Goal: Task Accomplishment & Management: Manage account settings

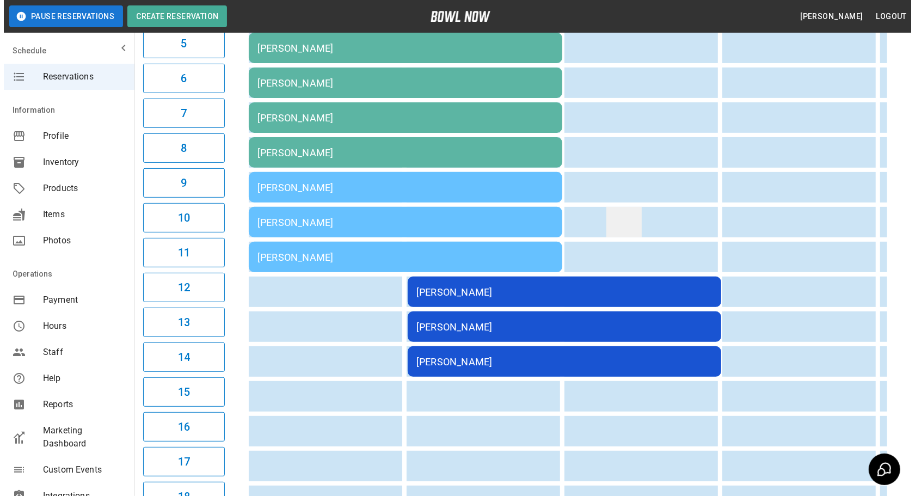
scroll to position [277, 0]
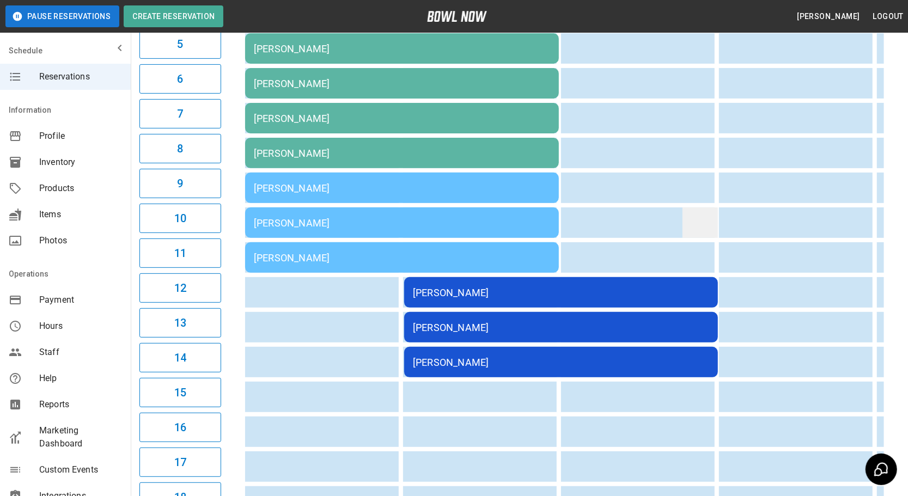
click at [700, 224] on td "sticky table" at bounding box center [699, 222] width 35 height 30
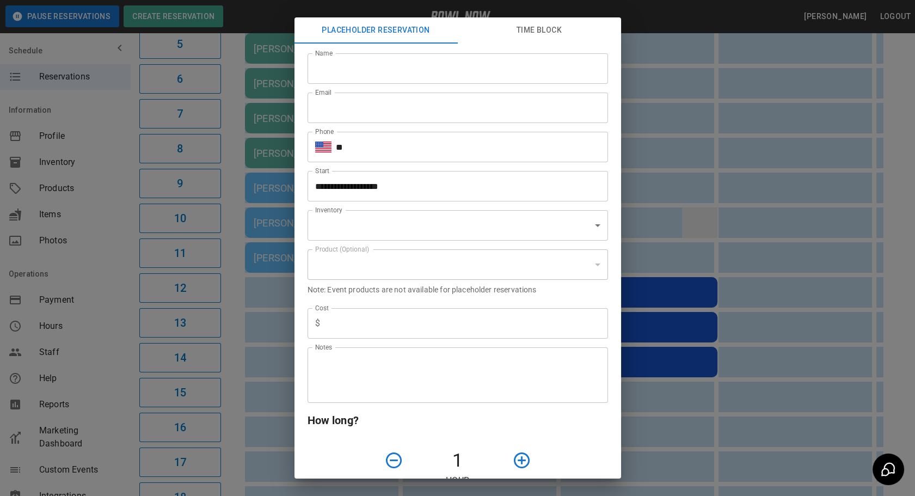
scroll to position [0, 534]
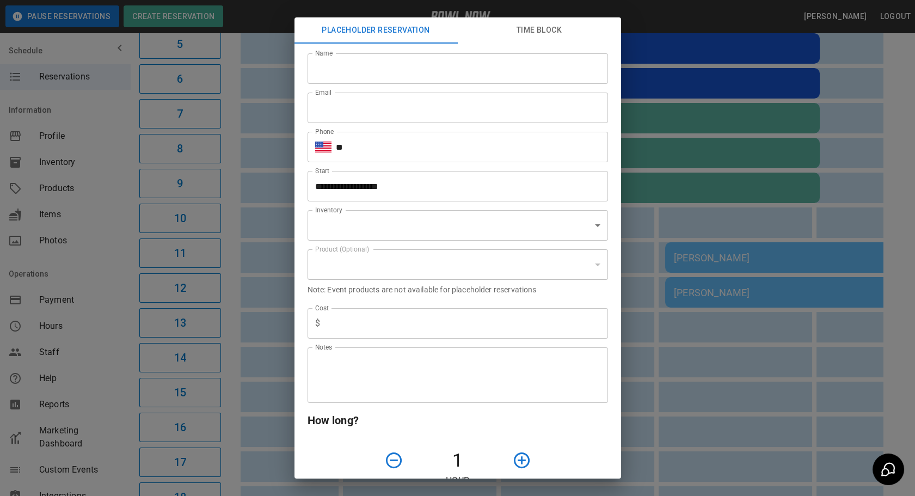
type input "**********"
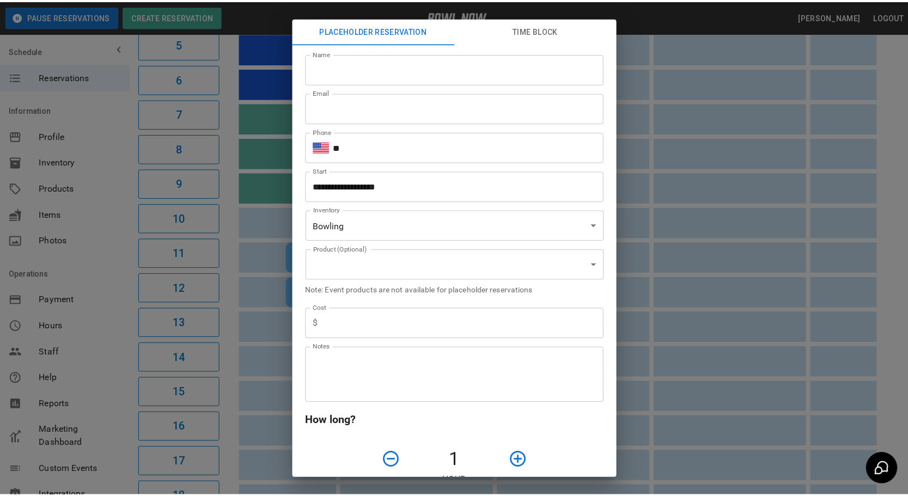
scroll to position [0, 911]
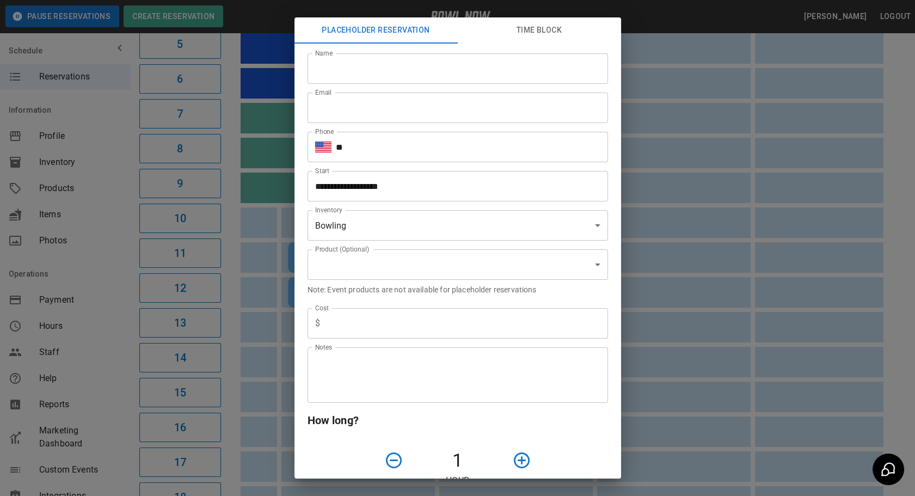
click at [704, 218] on div "**********" at bounding box center [457, 248] width 915 height 496
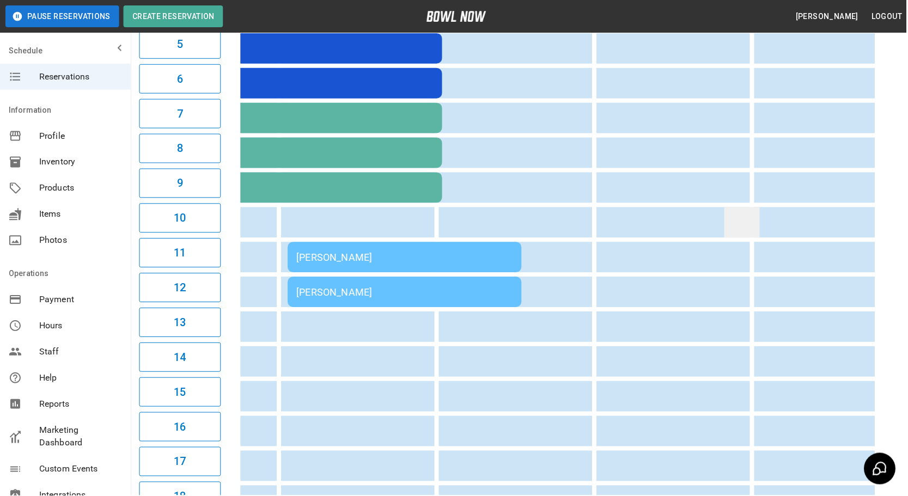
click at [725, 228] on td "sticky table" at bounding box center [742, 222] width 35 height 30
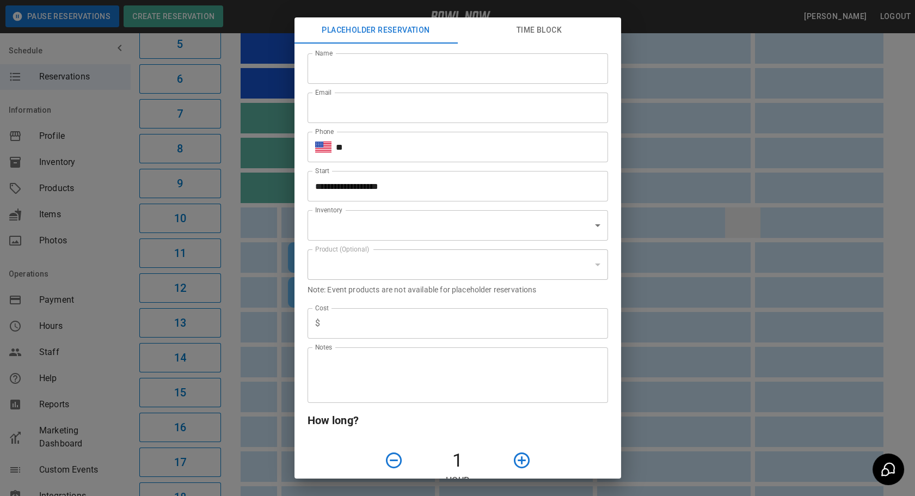
type input "**********"
click at [736, 208] on div "**********" at bounding box center [457, 248] width 915 height 496
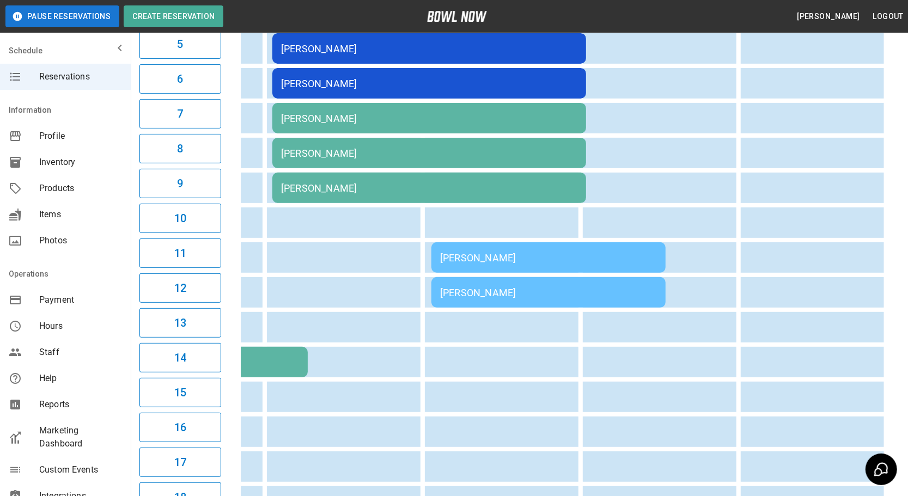
scroll to position [0, 0]
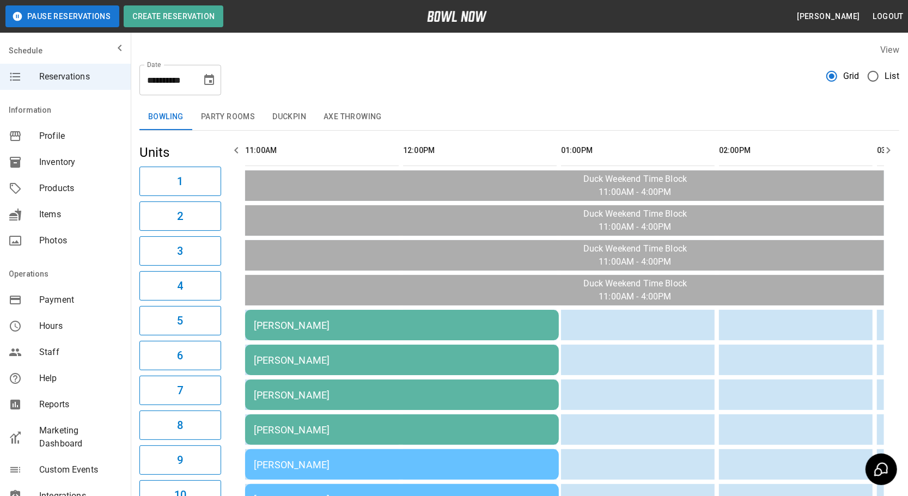
click at [277, 116] on button "Duckpin" at bounding box center [289, 117] width 51 height 26
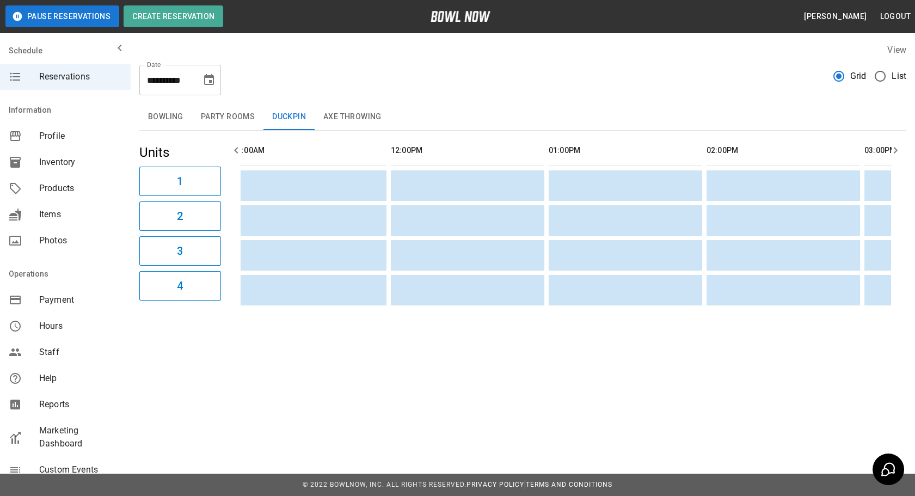
drag, startPoint x: 512, startPoint y: 241, endPoint x: 156, endPoint y: 202, distance: 358.3
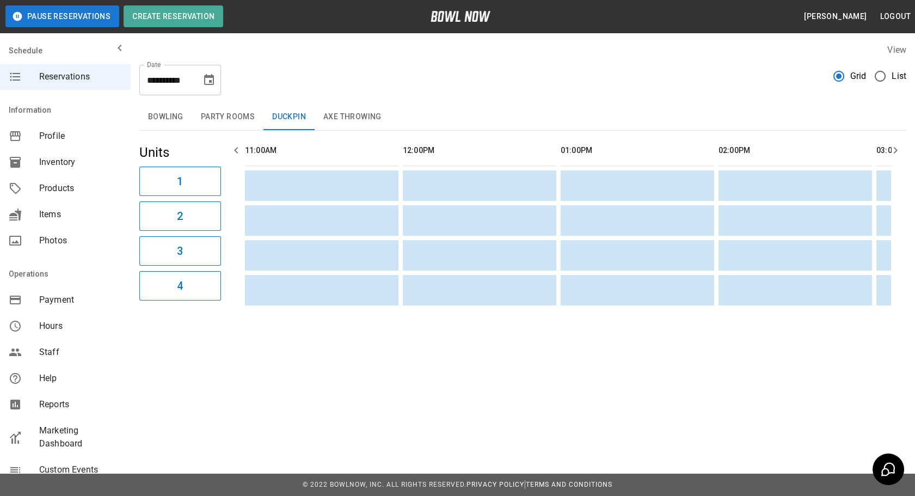
click at [355, 114] on button "Axe Throwing" at bounding box center [353, 117] width 76 height 26
click at [168, 114] on button "Bowling" at bounding box center [165, 117] width 53 height 26
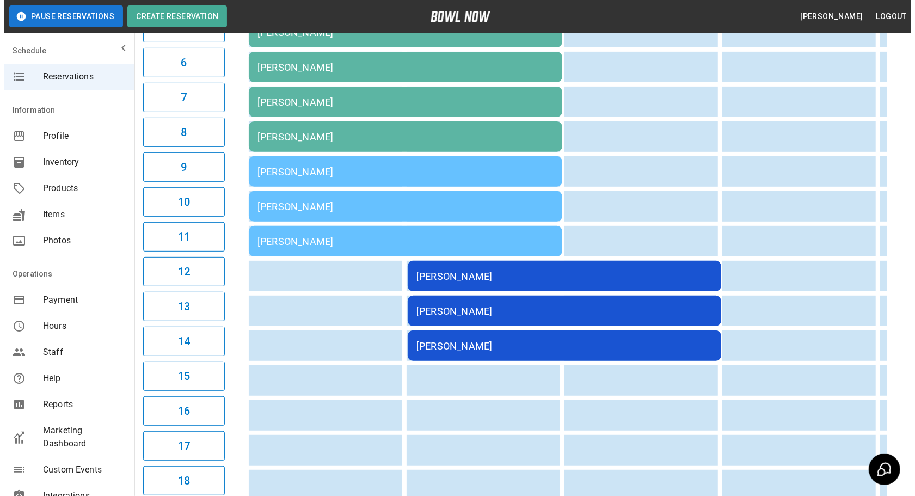
scroll to position [247, 0]
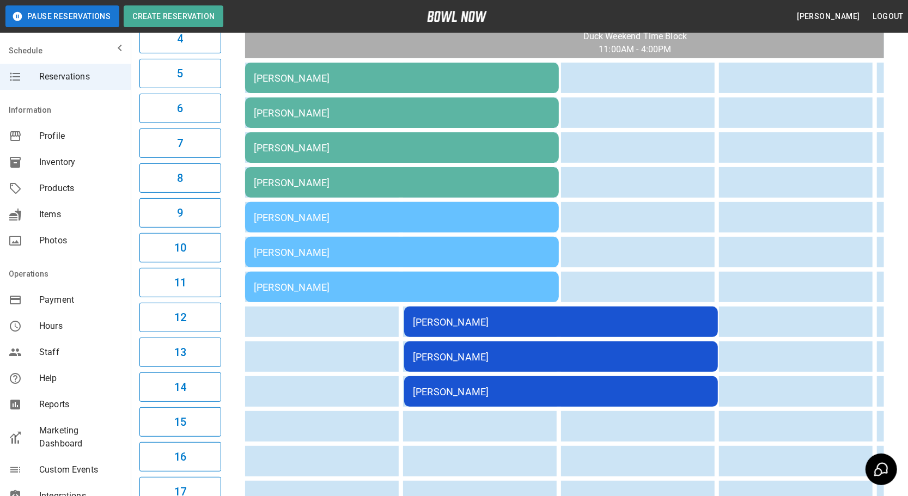
click at [426, 218] on td "[PERSON_NAME]" at bounding box center [402, 217] width 314 height 30
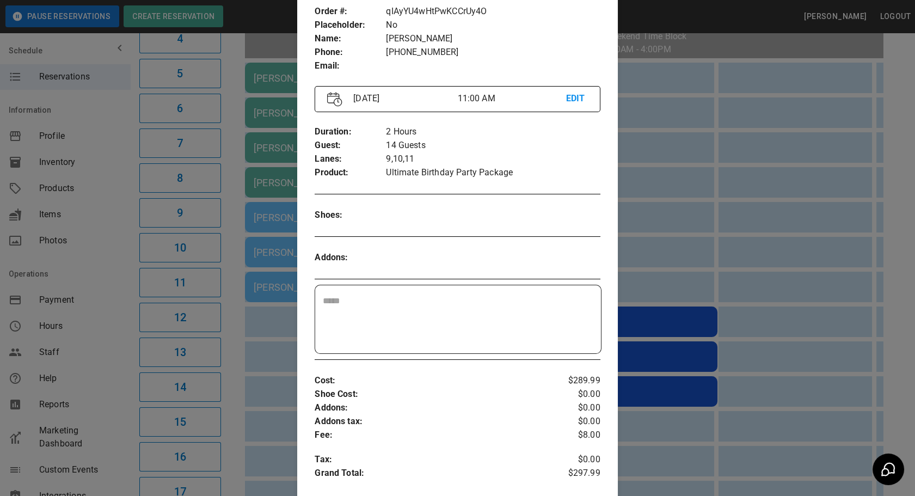
scroll to position [166, 0]
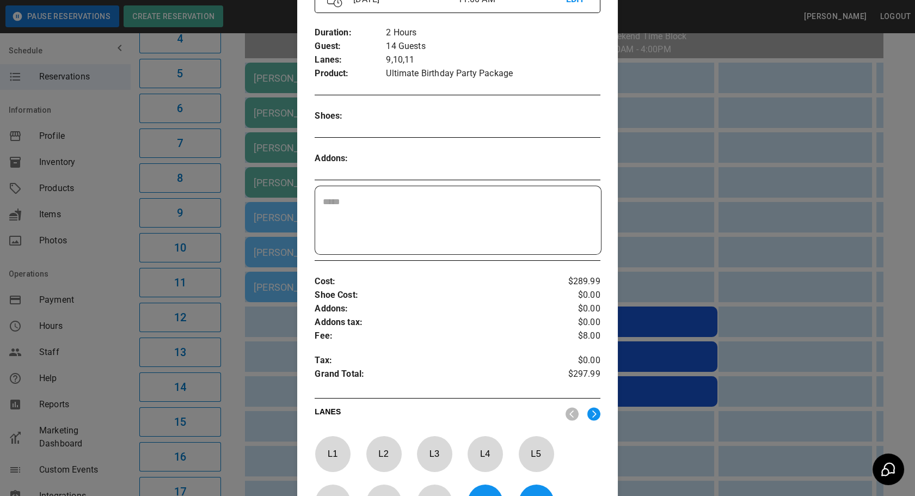
click at [631, 235] on div at bounding box center [457, 248] width 915 height 496
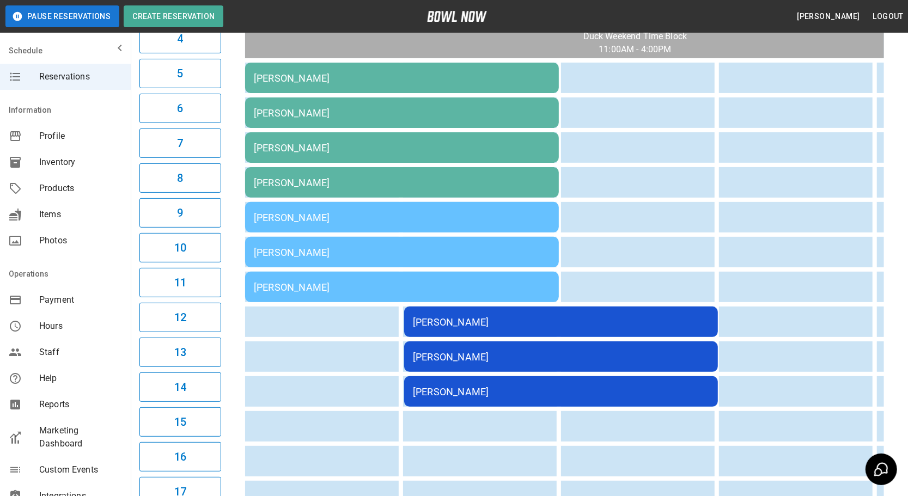
click at [588, 307] on td "[PERSON_NAME]" at bounding box center [561, 322] width 314 height 30
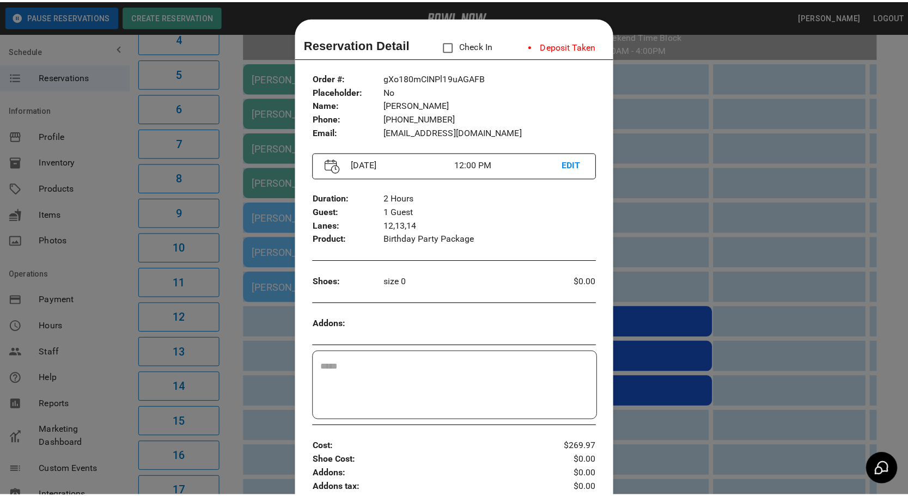
scroll to position [17, 0]
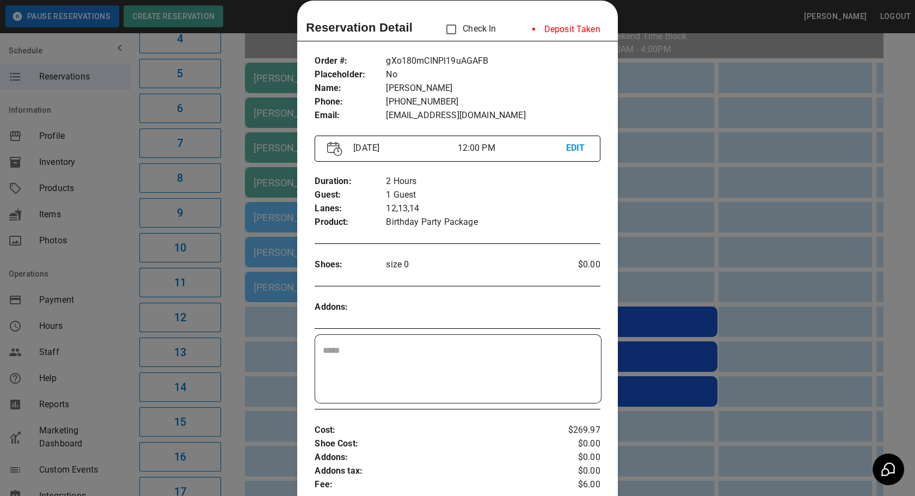
click at [762, 263] on div at bounding box center [457, 248] width 915 height 496
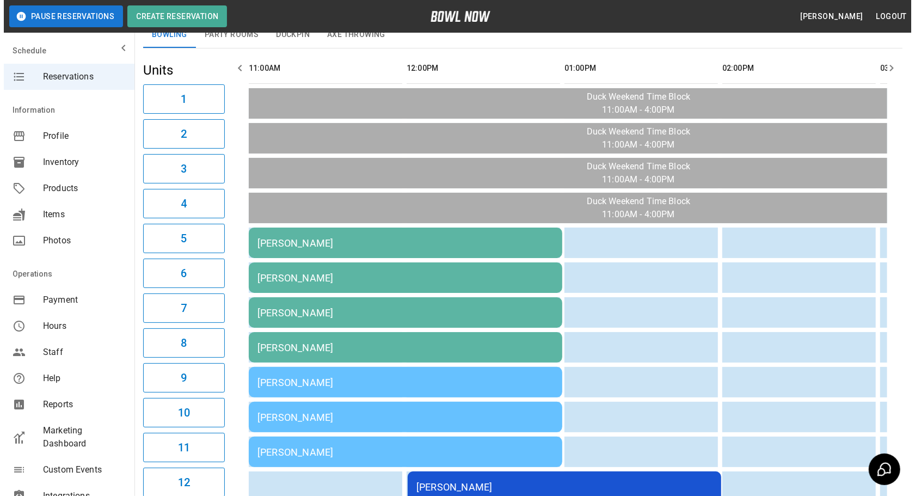
scroll to position [99, 0]
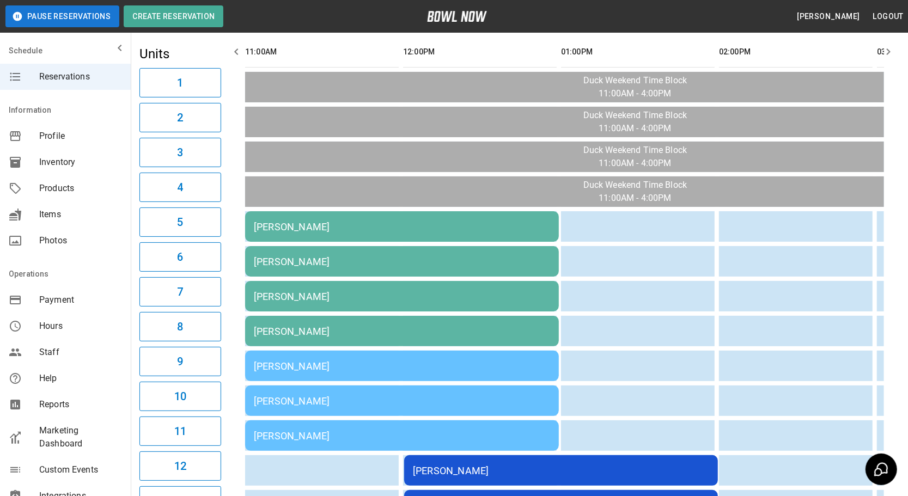
click at [343, 221] on div "[PERSON_NAME]" at bounding box center [402, 226] width 296 height 11
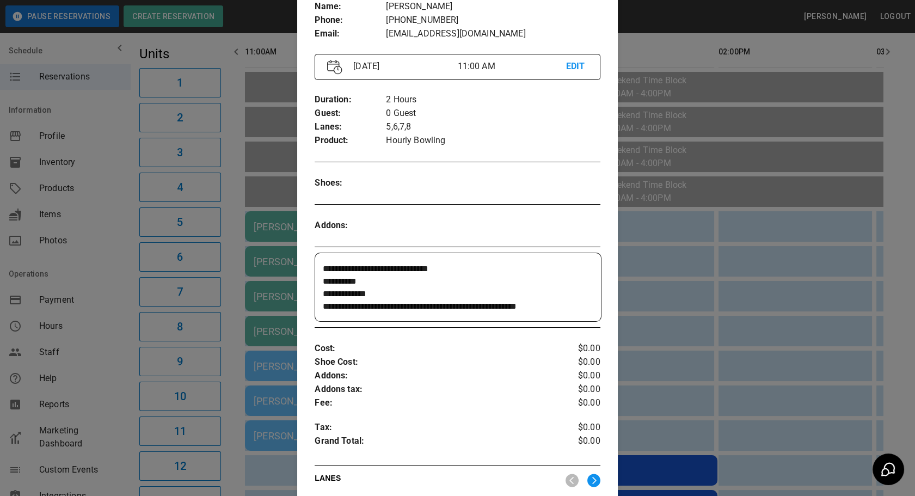
click at [703, 327] on div at bounding box center [457, 248] width 915 height 496
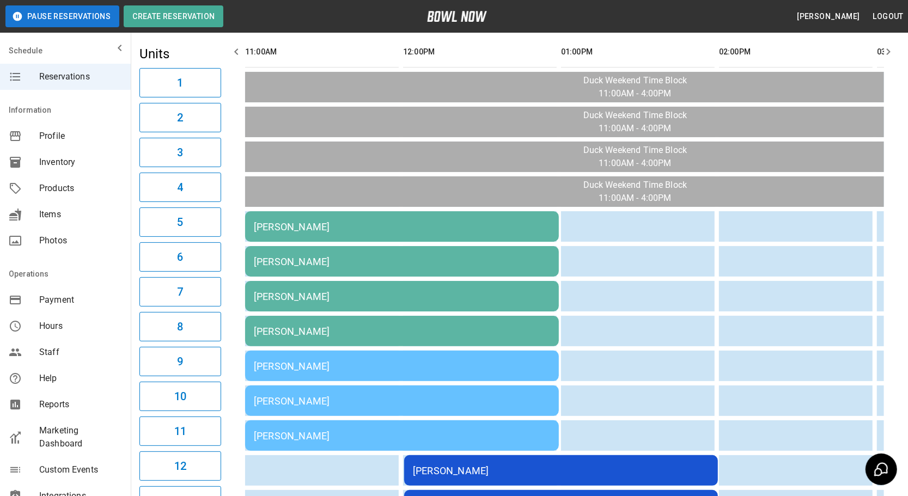
click at [438, 259] on div "[PERSON_NAME]" at bounding box center [402, 261] width 296 height 11
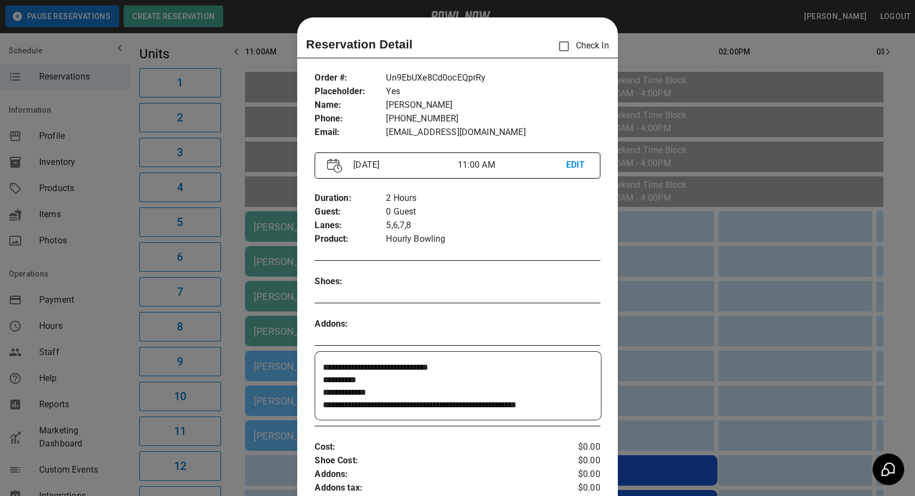
scroll to position [17, 0]
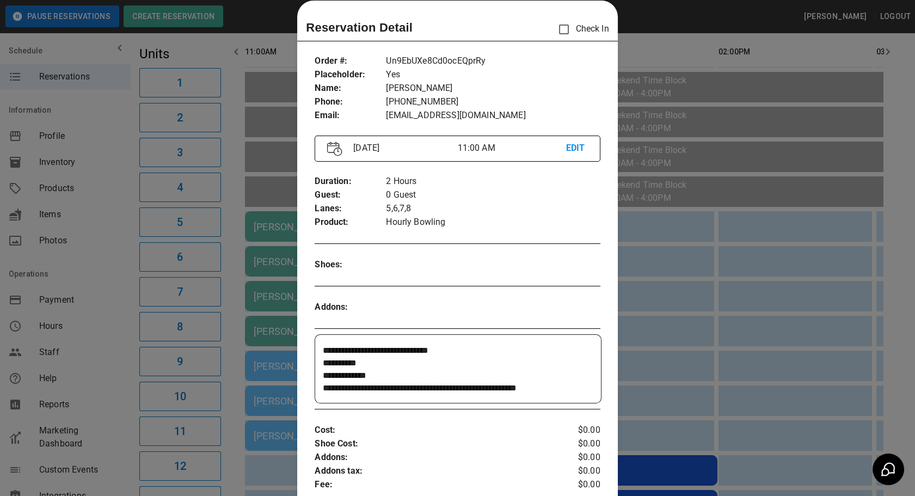
click at [713, 313] on div at bounding box center [457, 248] width 915 height 496
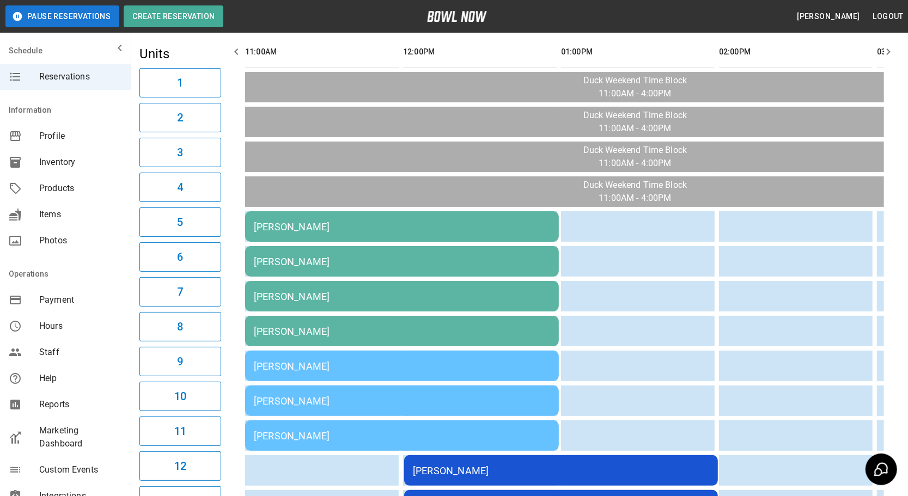
click at [483, 211] on td "[PERSON_NAME]" at bounding box center [402, 226] width 314 height 30
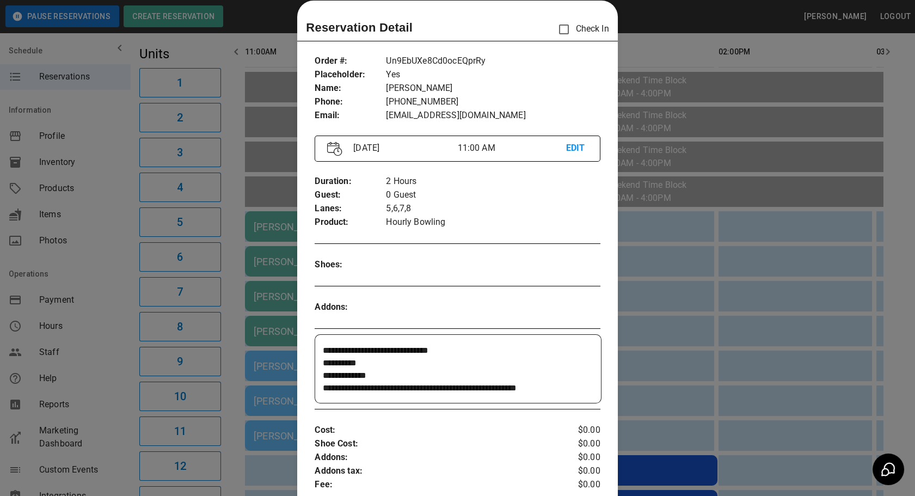
click at [713, 310] on div at bounding box center [457, 248] width 915 height 496
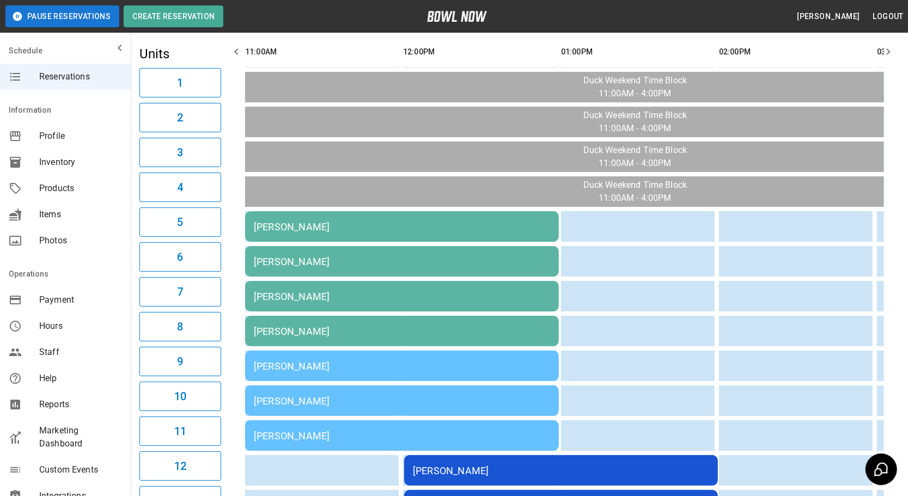
click at [356, 361] on div "[PERSON_NAME]" at bounding box center [402, 366] width 296 height 11
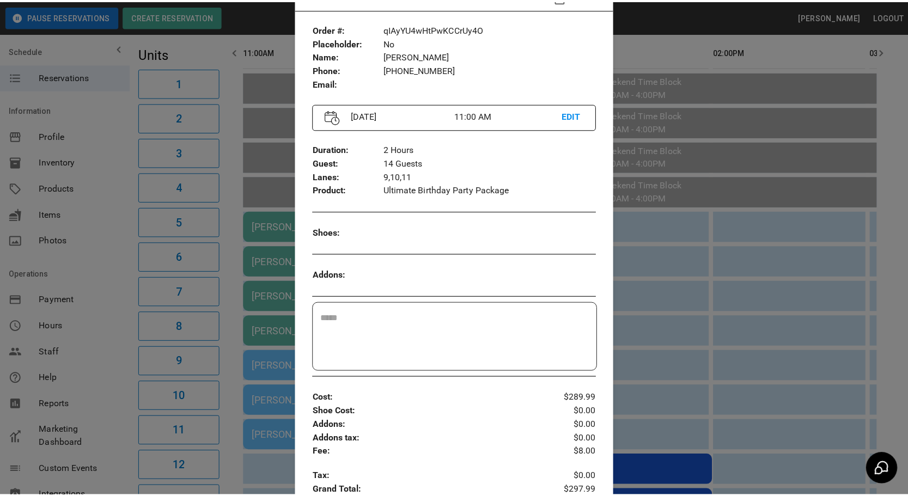
scroll to position [66, 0]
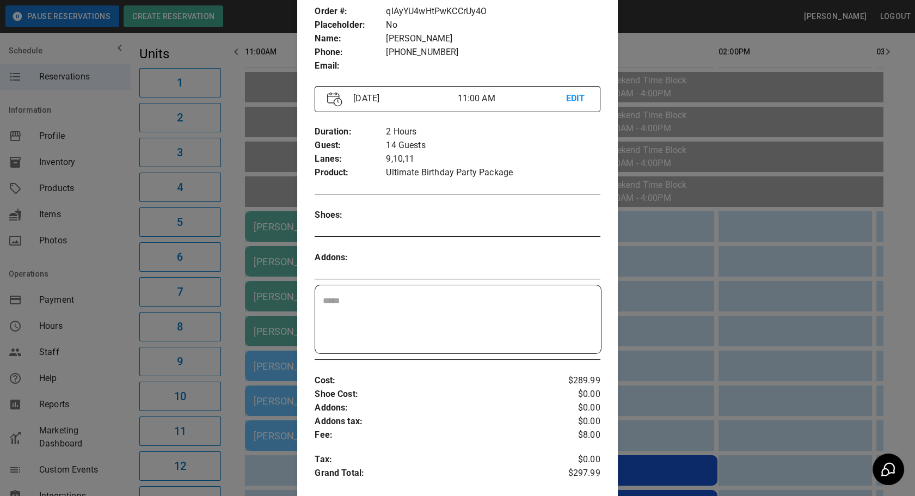
click at [808, 352] on div at bounding box center [457, 248] width 915 height 496
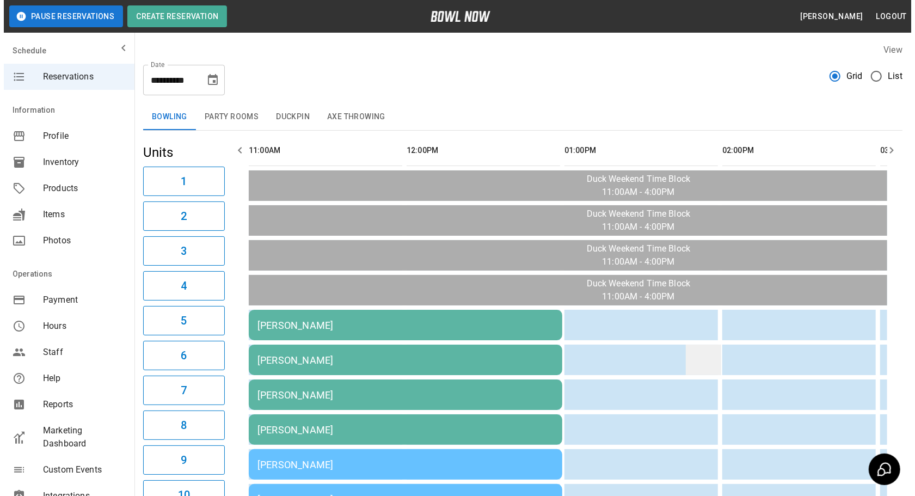
scroll to position [132, 0]
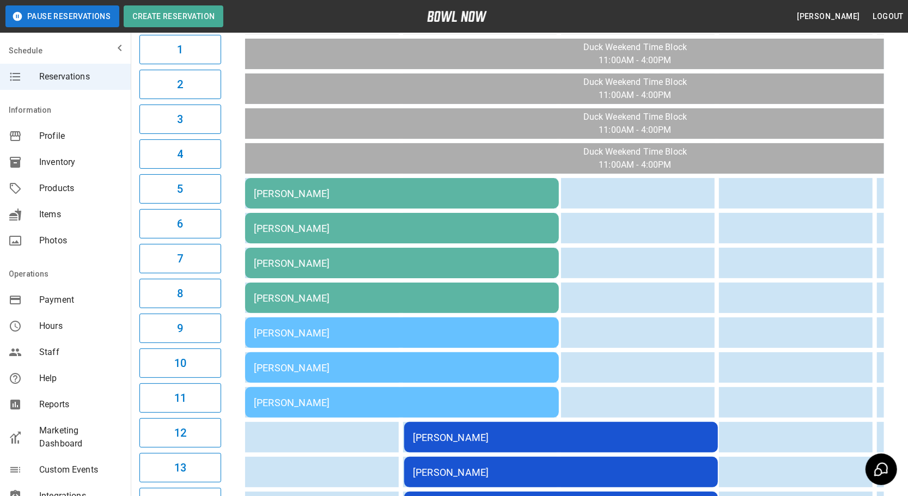
click at [411, 331] on div "[PERSON_NAME]" at bounding box center [402, 332] width 296 height 11
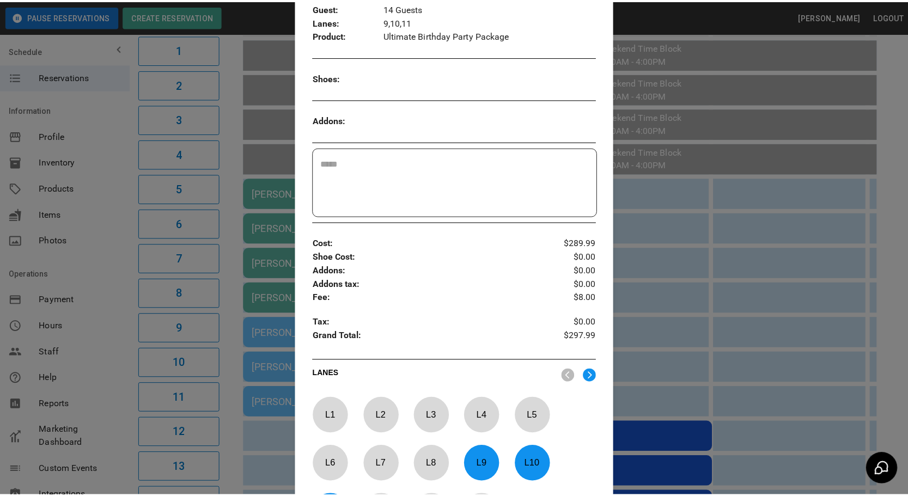
scroll to position [317, 0]
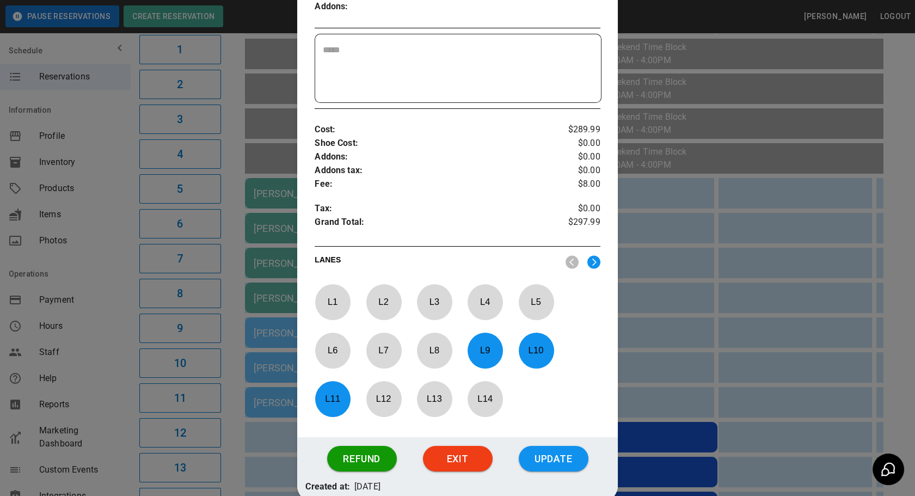
click at [700, 224] on div at bounding box center [457, 248] width 915 height 496
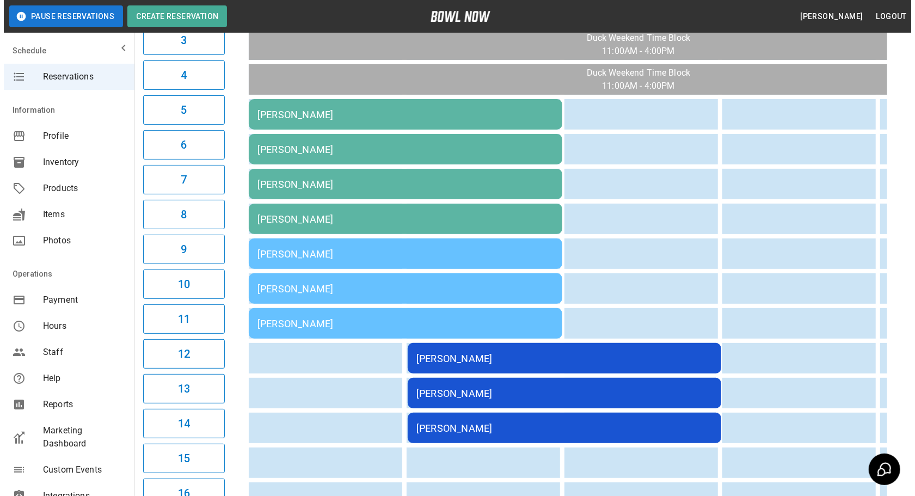
scroll to position [206, 0]
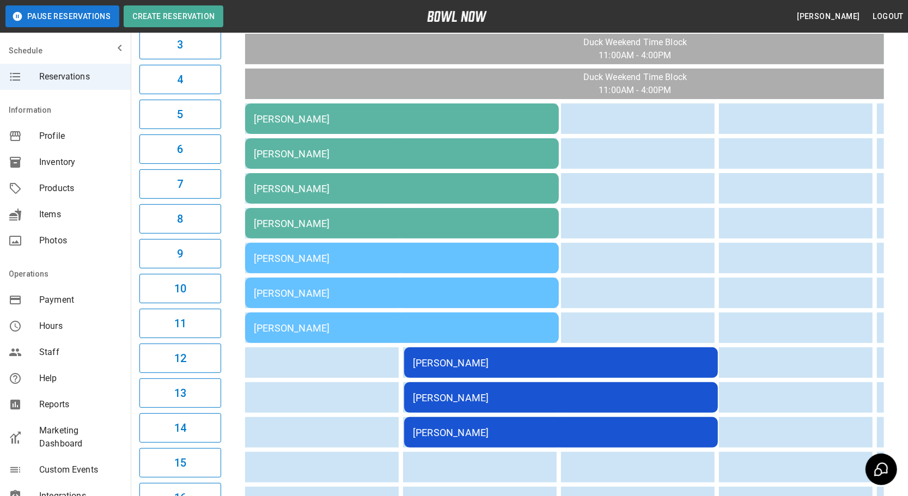
click at [491, 359] on div "[PERSON_NAME]" at bounding box center [561, 362] width 296 height 11
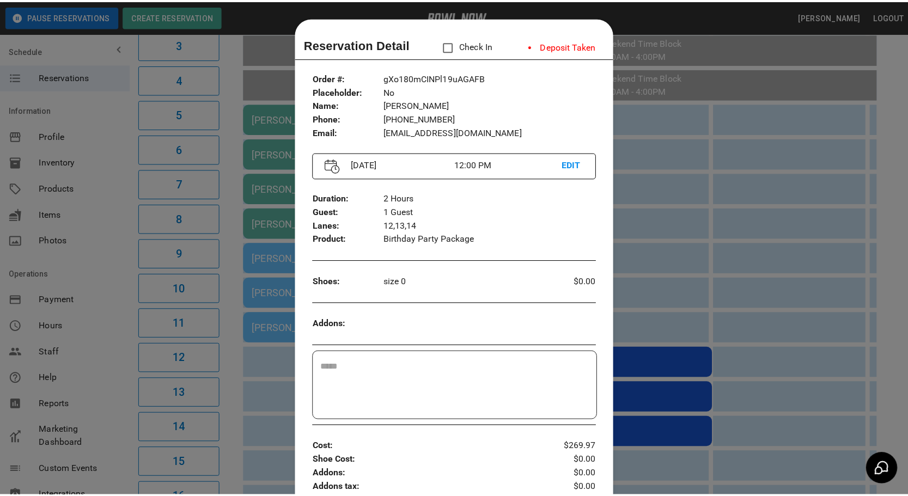
scroll to position [17, 0]
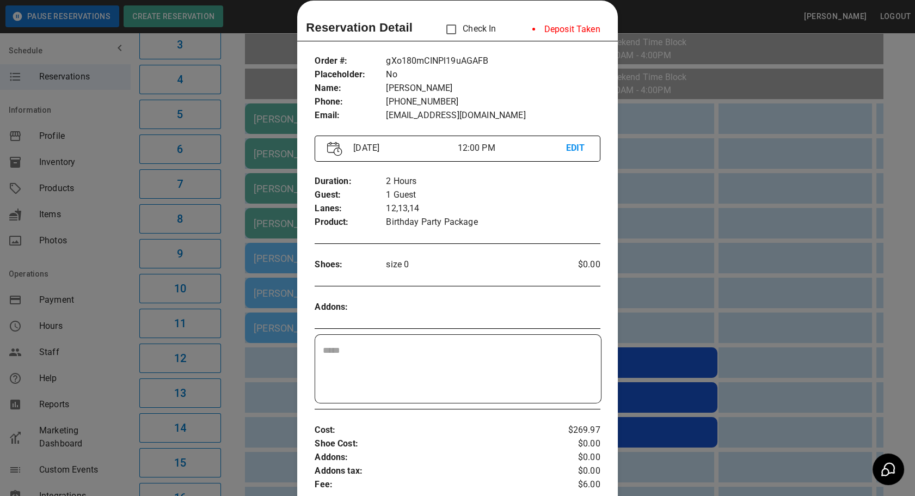
click at [681, 278] on div at bounding box center [457, 248] width 915 height 496
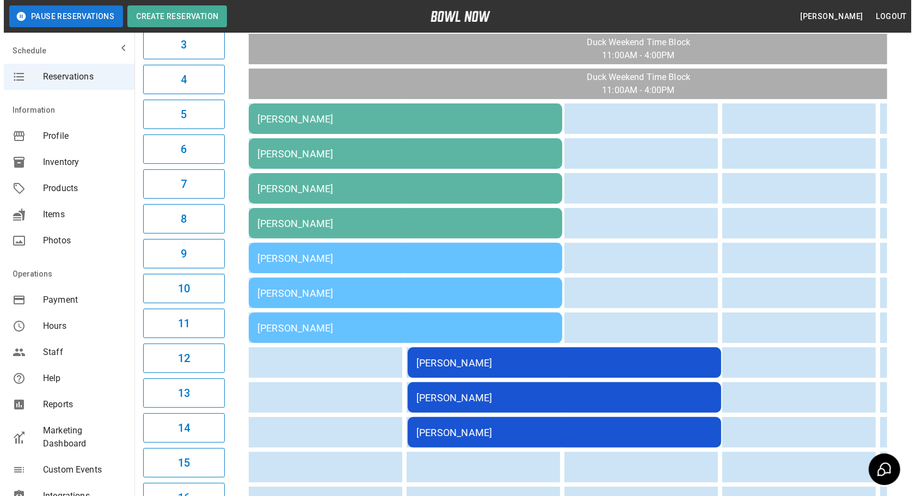
scroll to position [0, 1]
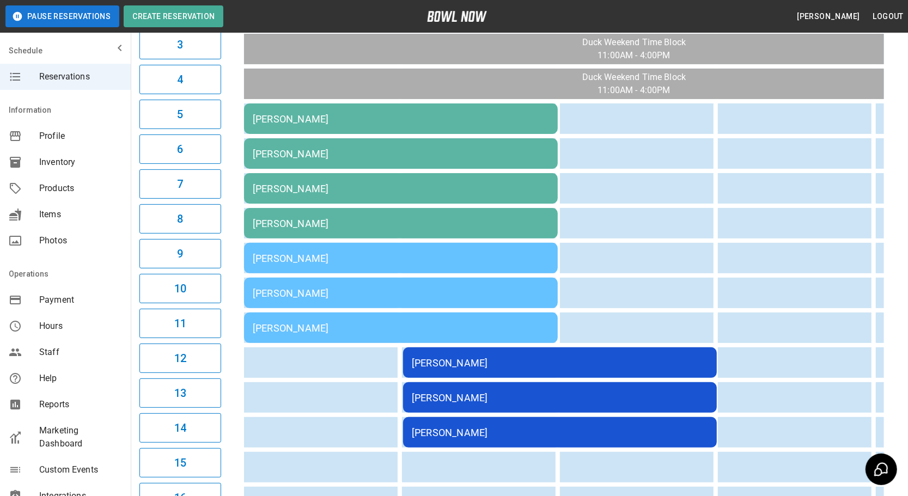
click at [310, 288] on div "[PERSON_NAME]" at bounding box center [401, 293] width 296 height 11
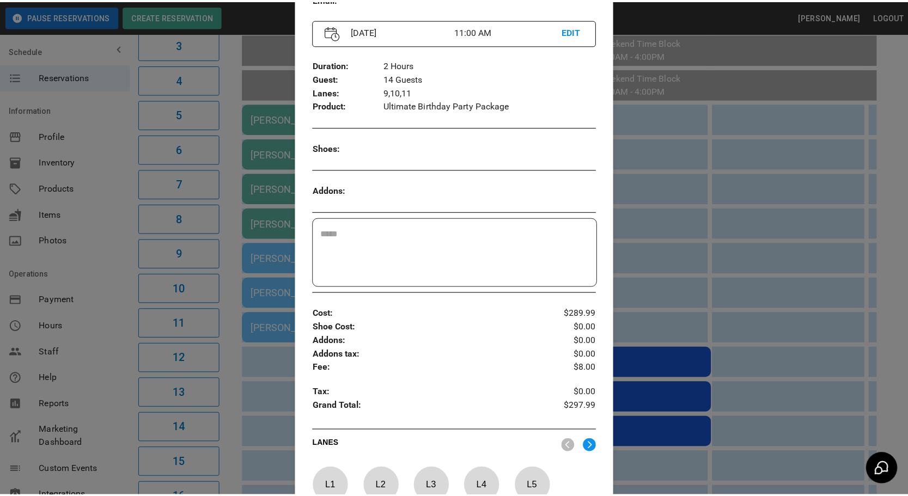
scroll to position [377, 0]
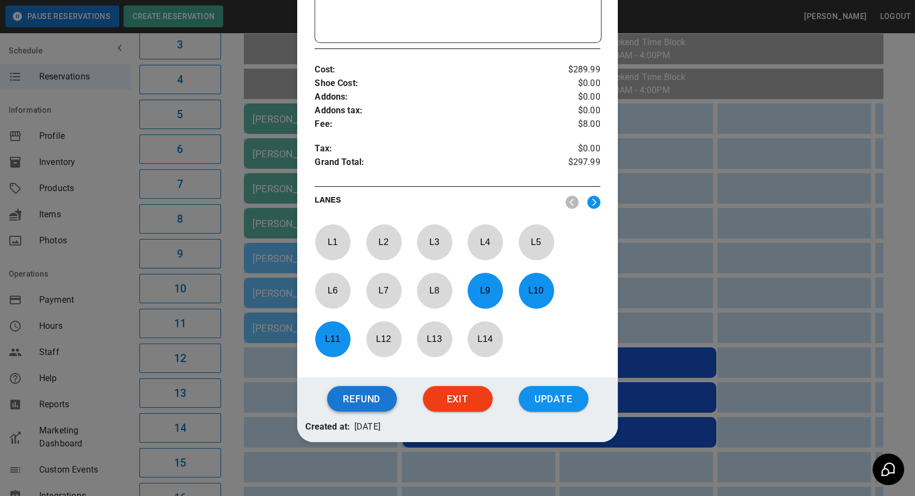
click at [361, 392] on button "Refund" at bounding box center [362, 399] width 70 height 26
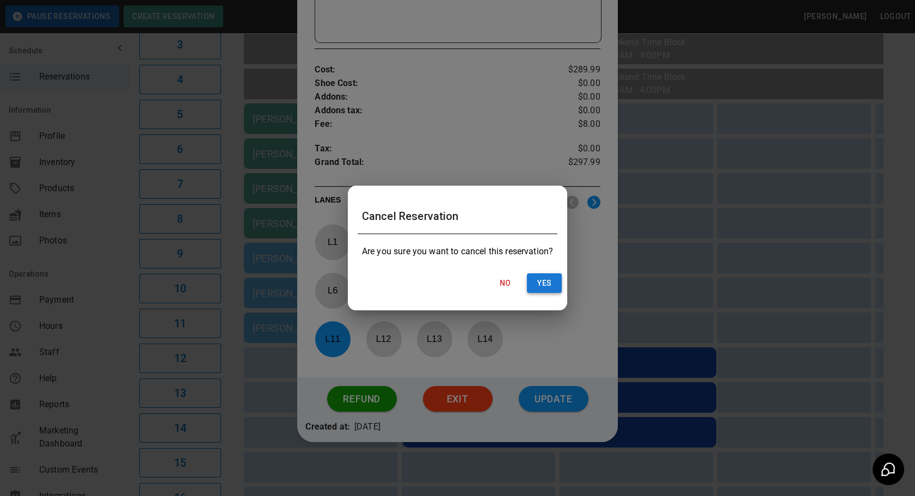
click at [545, 283] on button "Yes" at bounding box center [544, 283] width 35 height 20
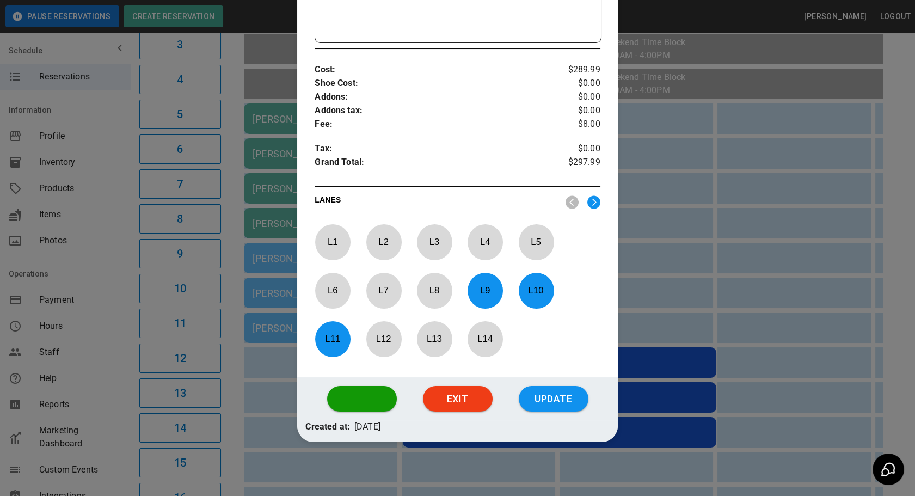
click at [654, 334] on div at bounding box center [457, 248] width 915 height 496
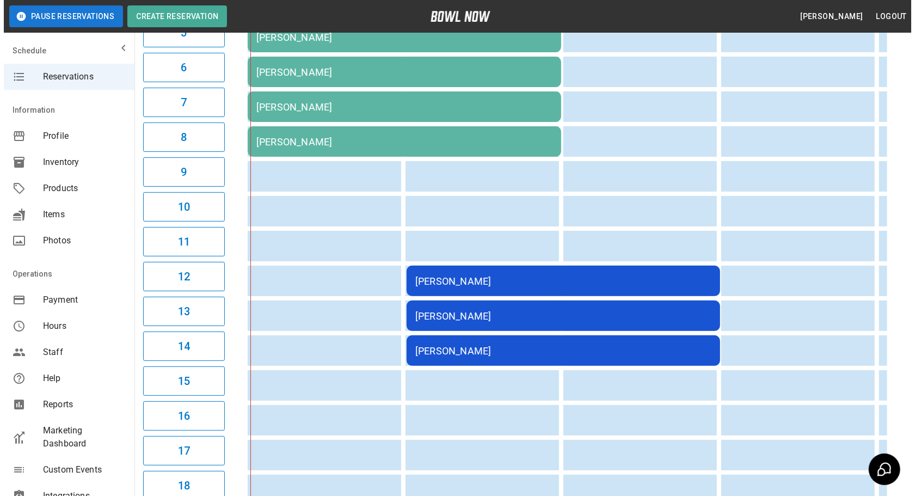
scroll to position [291, 0]
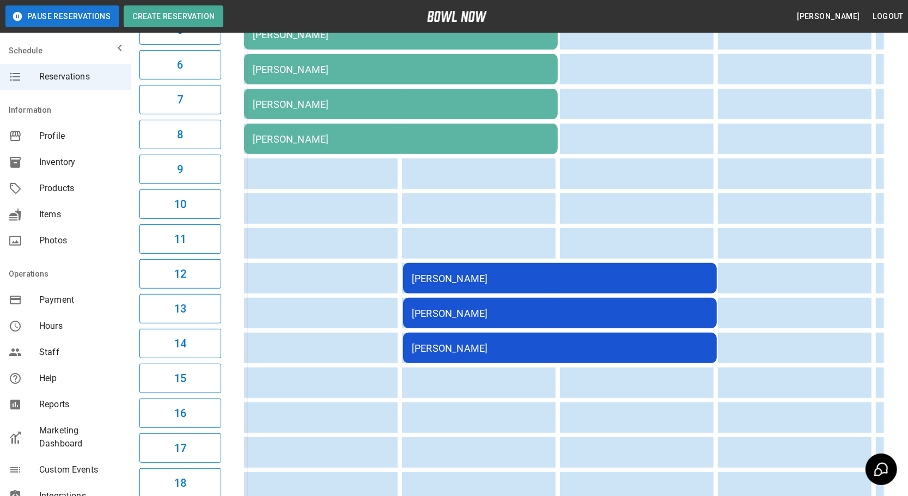
click at [468, 298] on td "[PERSON_NAME]" at bounding box center [560, 313] width 314 height 30
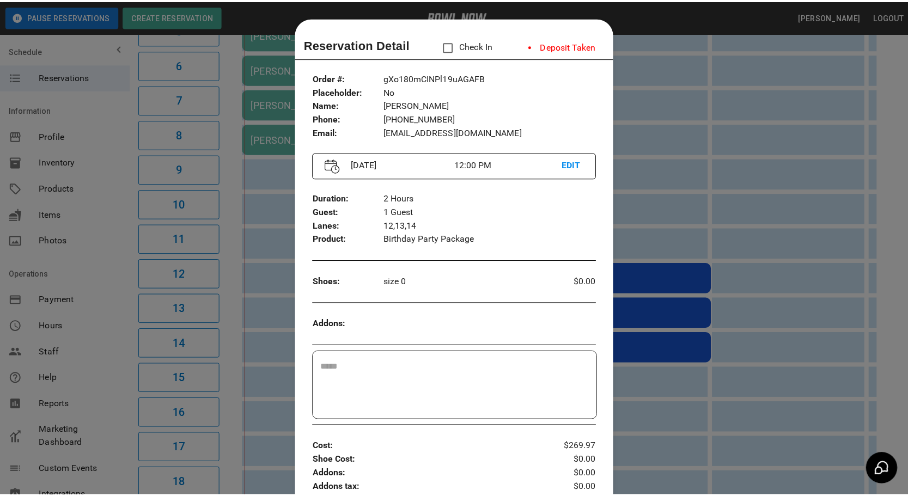
scroll to position [17, 0]
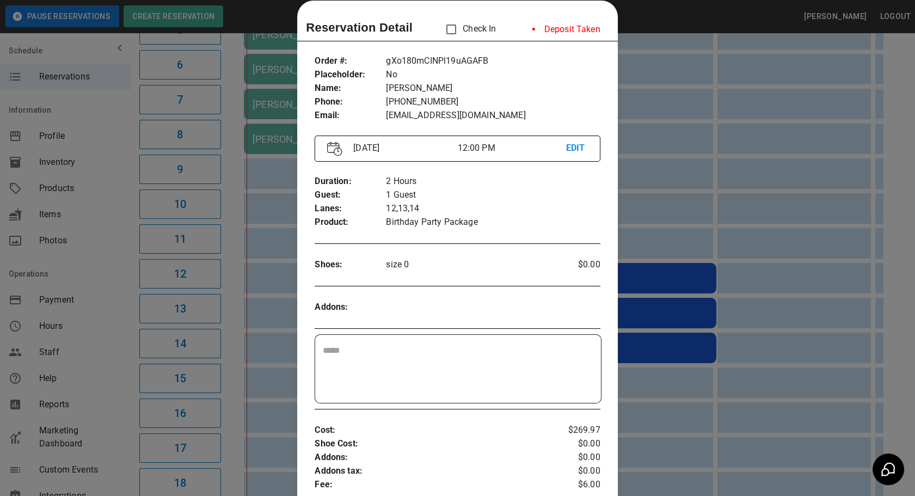
click at [728, 204] on div at bounding box center [457, 248] width 915 height 496
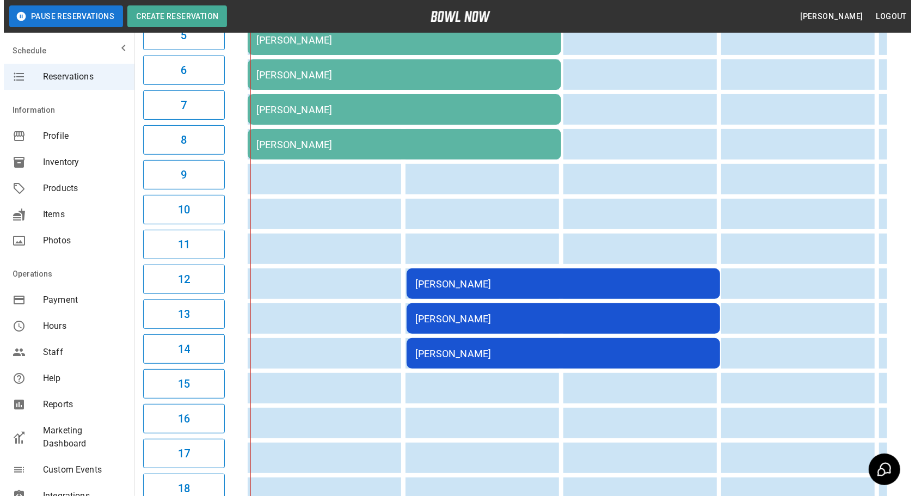
scroll to position [341, 0]
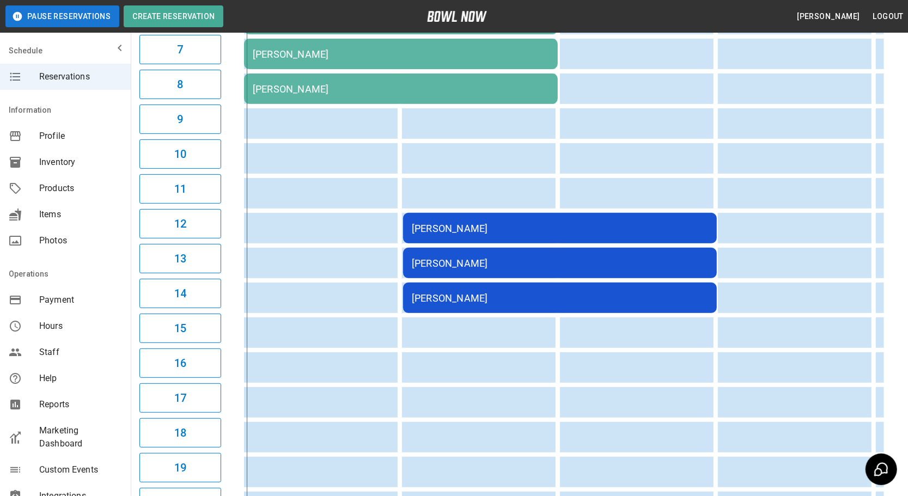
click at [489, 249] on td "[PERSON_NAME]" at bounding box center [560, 263] width 314 height 30
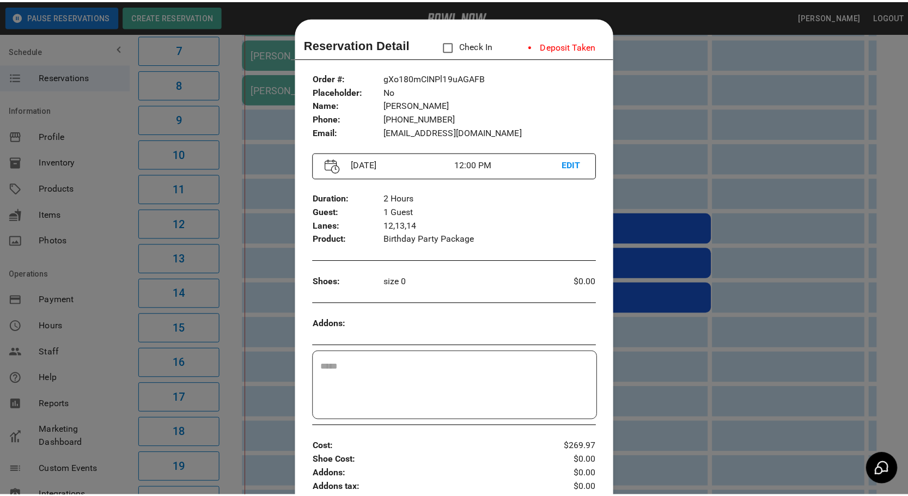
scroll to position [17, 0]
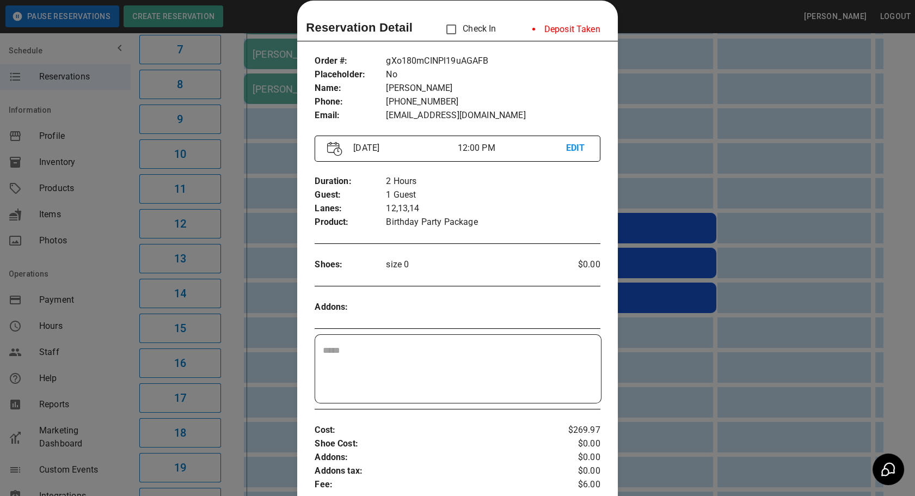
click at [671, 176] on div at bounding box center [457, 248] width 915 height 496
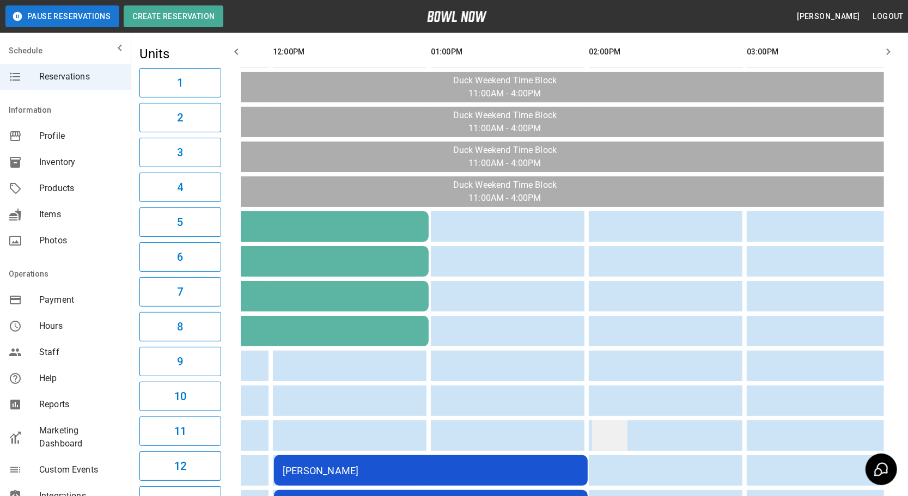
scroll to position [0, 201]
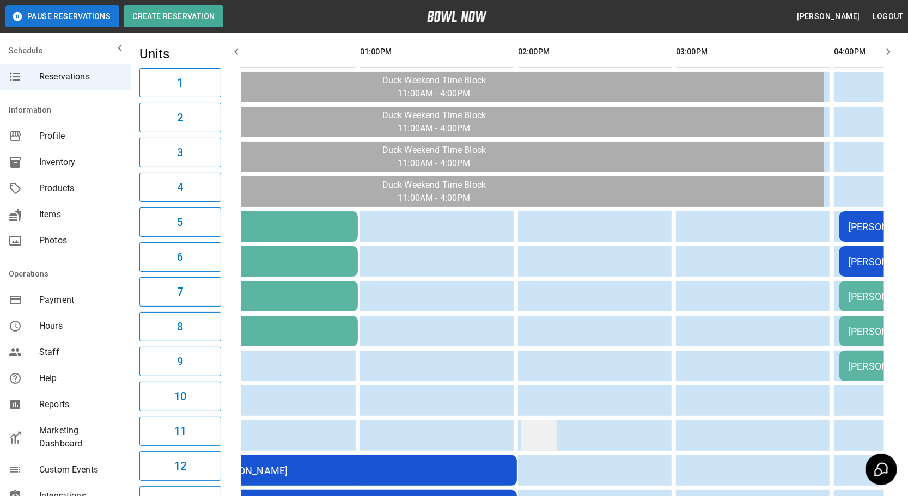
drag, startPoint x: 629, startPoint y: 435, endPoint x: 697, endPoint y: 425, distance: 68.8
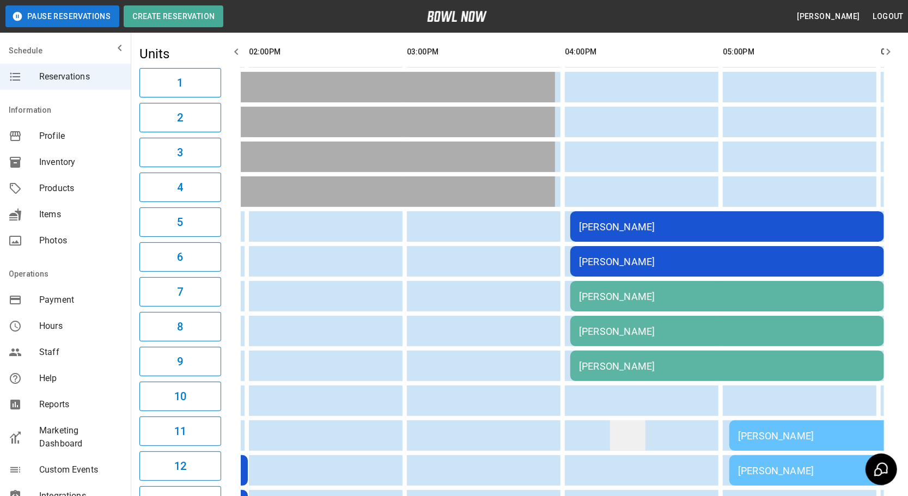
drag, startPoint x: 697, startPoint y: 425, endPoint x: 778, endPoint y: 422, distance: 81.2
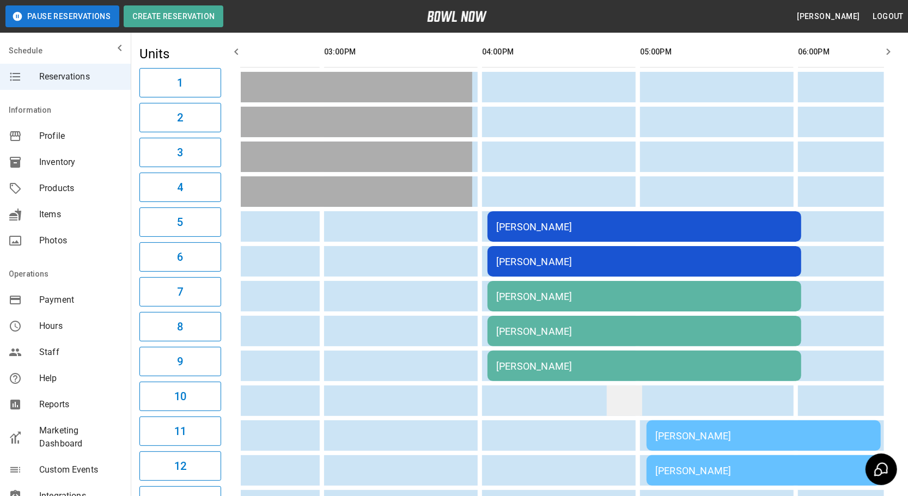
scroll to position [0, 563]
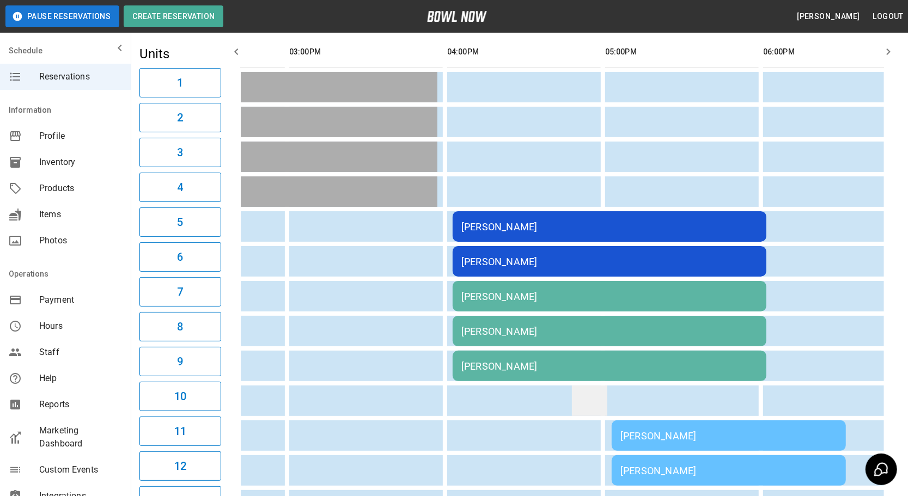
drag, startPoint x: 589, startPoint y: 408, endPoint x: 614, endPoint y: 408, distance: 25.1
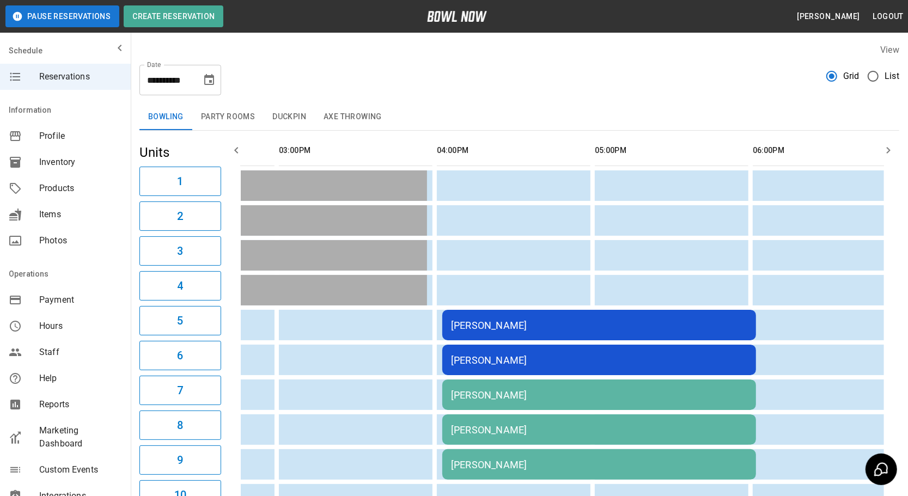
click at [218, 81] on button "Choose date, selected date is Oct 4, 2025" at bounding box center [209, 80] width 22 height 22
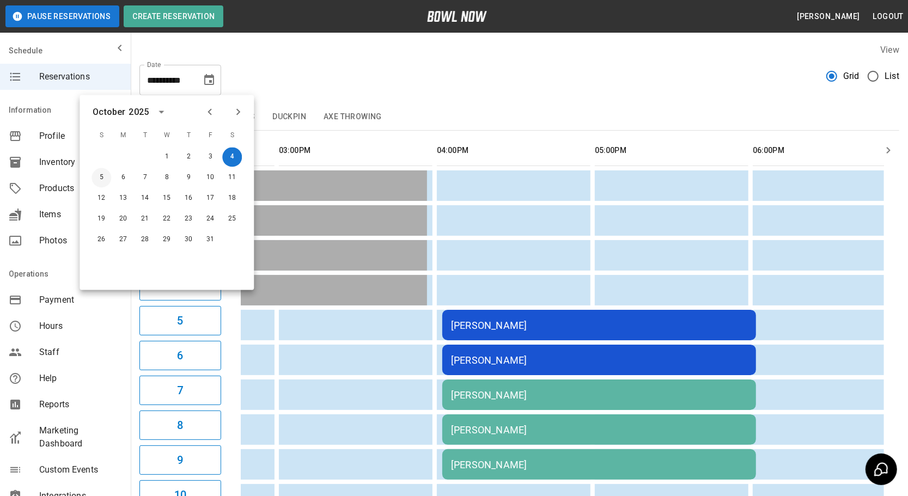
click at [102, 181] on button "5" at bounding box center [101, 178] width 20 height 20
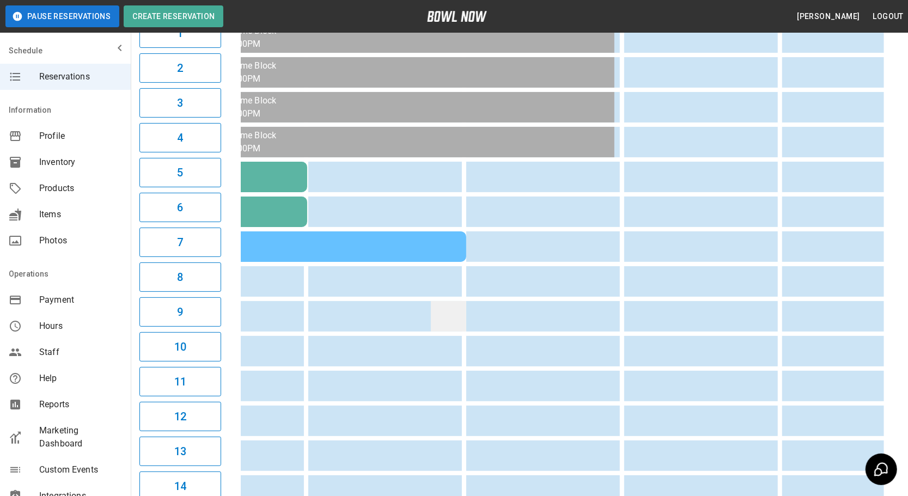
drag, startPoint x: 418, startPoint y: 306, endPoint x: 335, endPoint y: 305, distance: 82.2
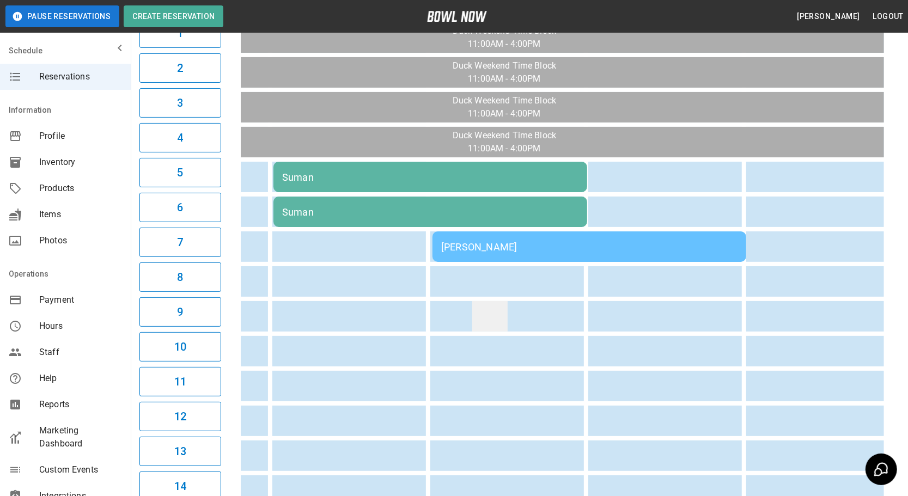
drag, startPoint x: 308, startPoint y: 305, endPoint x: 294, endPoint y: 305, distance: 14.7
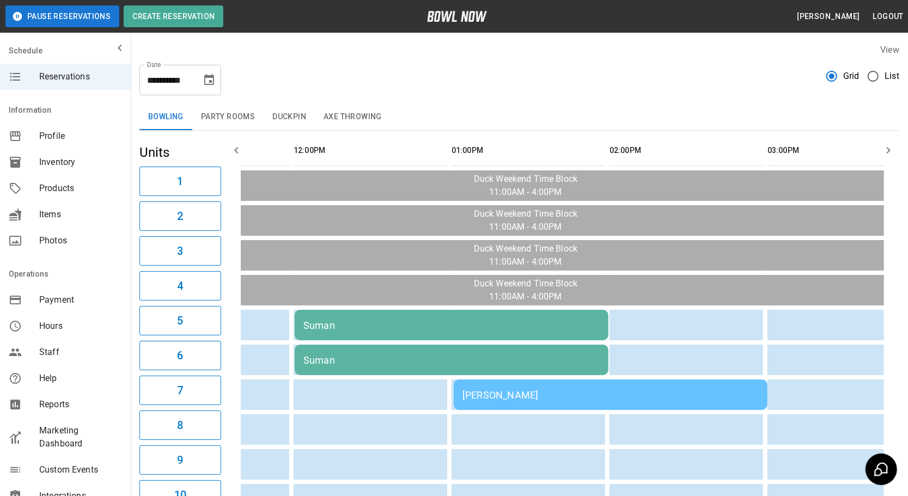
click at [207, 76] on icon "Choose date, selected date is Oct 5, 2025" at bounding box center [209, 79] width 10 height 11
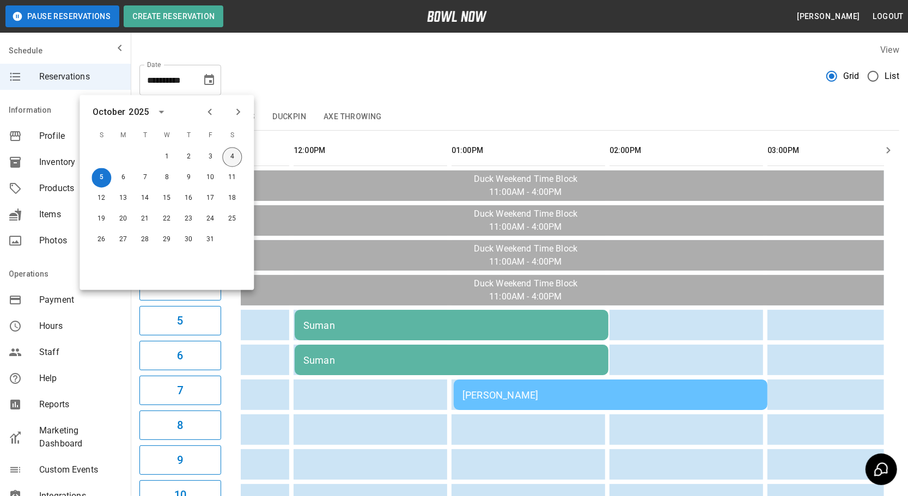
click at [229, 154] on button "4" at bounding box center [232, 158] width 20 height 20
type input "**********"
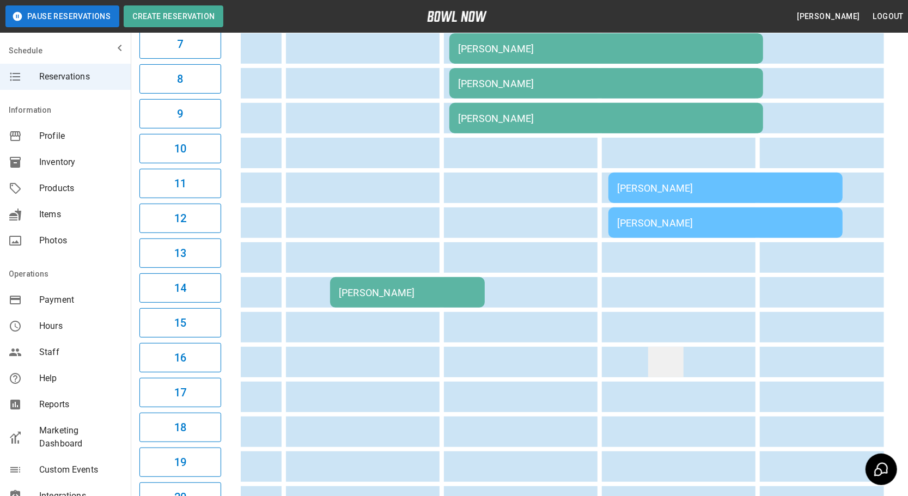
drag, startPoint x: 433, startPoint y: 367, endPoint x: 534, endPoint y: 368, distance: 100.8
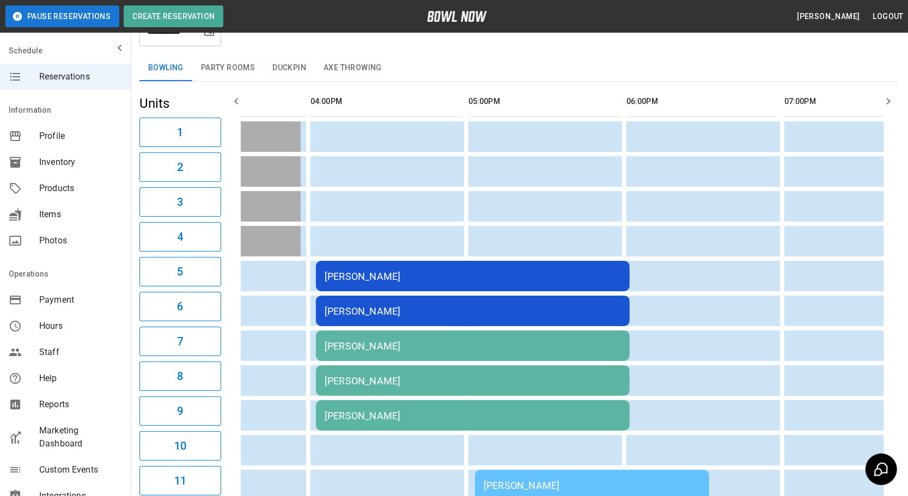
click at [441, 344] on div "[PERSON_NAME]" at bounding box center [473, 345] width 296 height 11
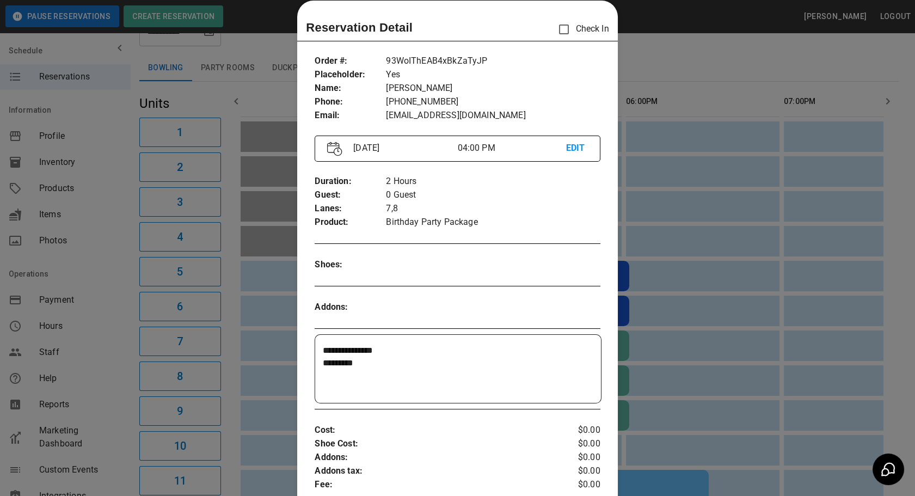
click at [683, 307] on div at bounding box center [457, 248] width 915 height 496
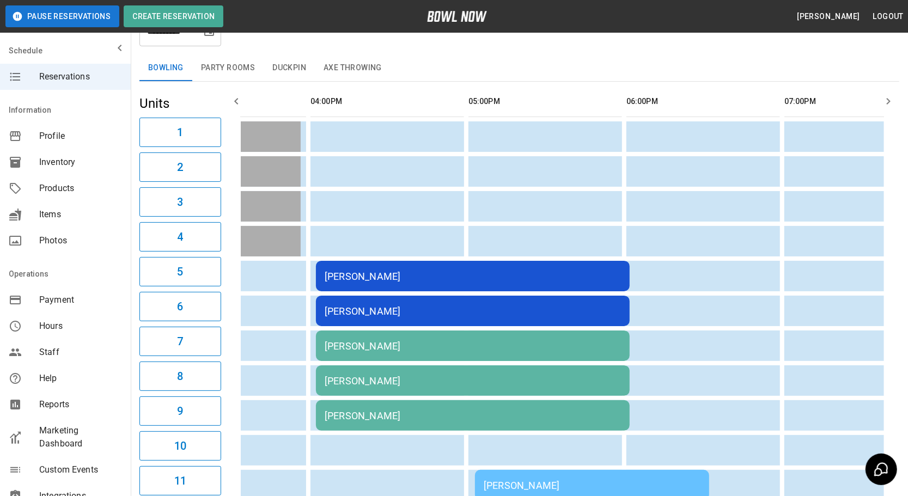
click at [601, 341] on div "[PERSON_NAME]" at bounding box center [473, 345] width 296 height 11
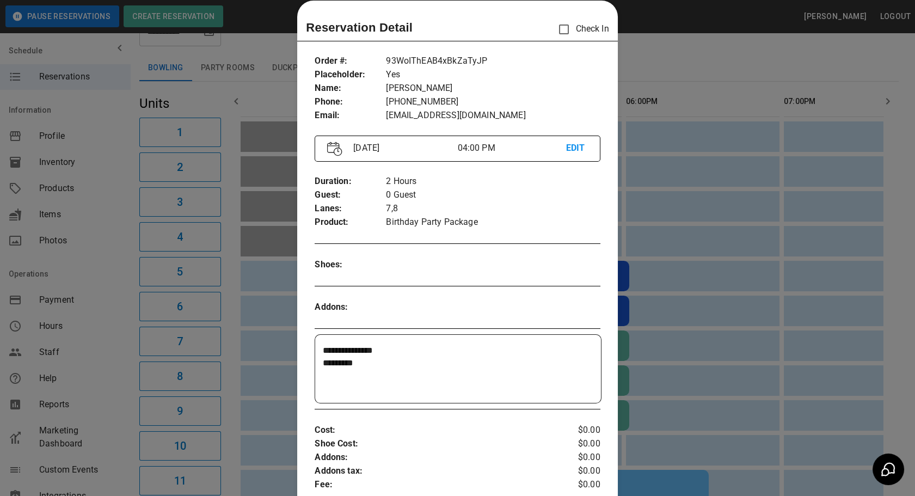
click at [627, 358] on div at bounding box center [457, 248] width 915 height 496
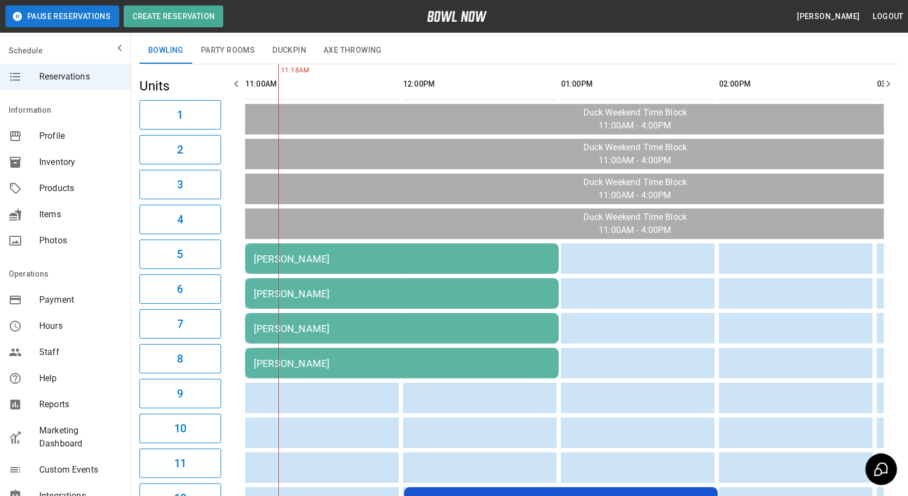
scroll to position [0, 0]
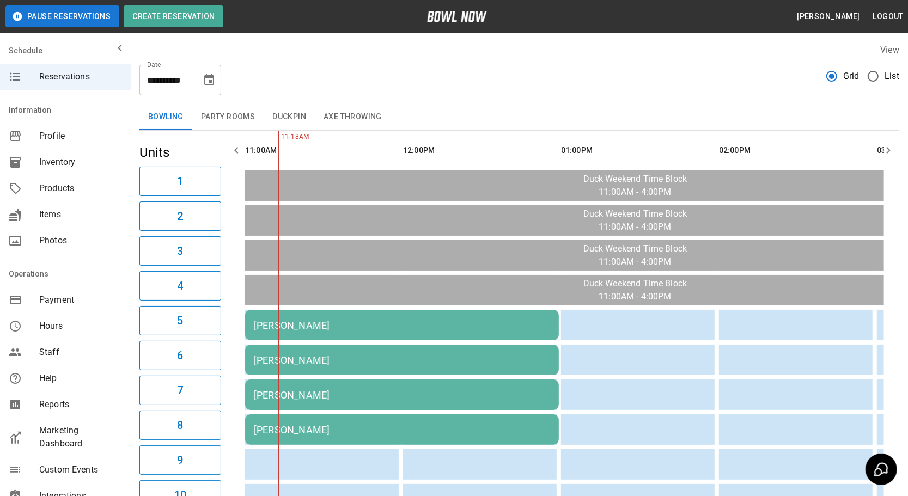
click at [232, 125] on button "Party Rooms" at bounding box center [227, 117] width 71 height 26
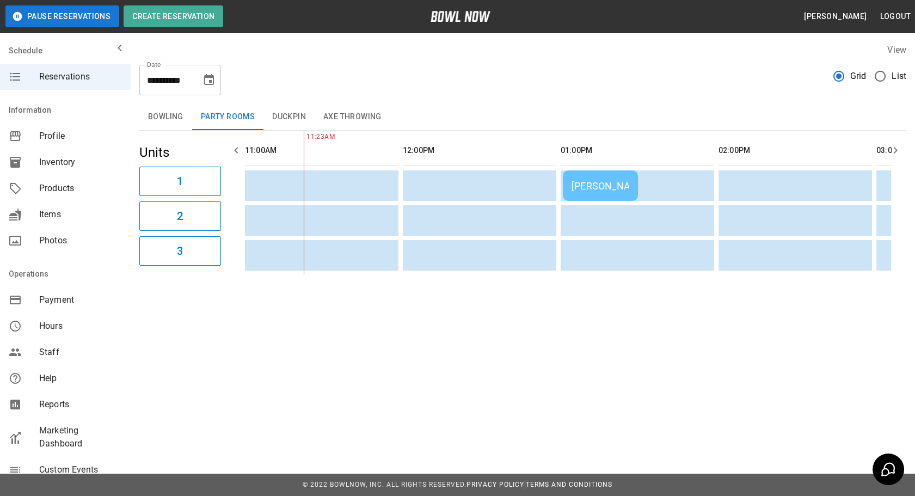
click at [297, 123] on button "Duckpin" at bounding box center [289, 117] width 51 height 26
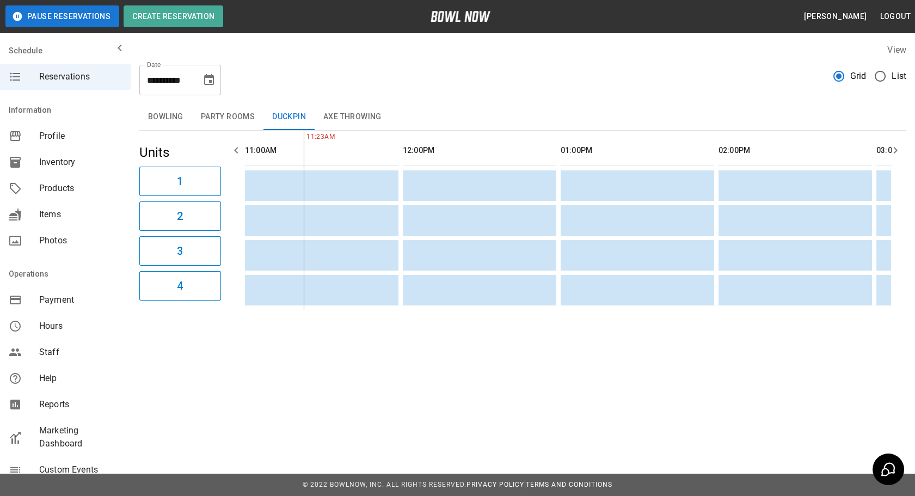
click at [371, 111] on button "Axe Throwing" at bounding box center [353, 117] width 76 height 26
click at [287, 125] on button "Duckpin" at bounding box center [289, 117] width 51 height 26
click at [172, 118] on button "Bowling" at bounding box center [165, 117] width 53 height 26
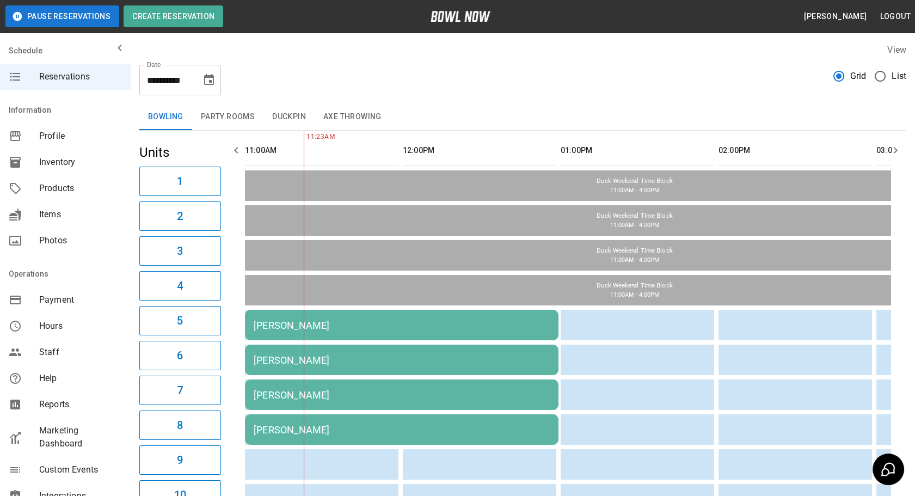
click at [174, 117] on button "Bowling" at bounding box center [165, 117] width 53 height 26
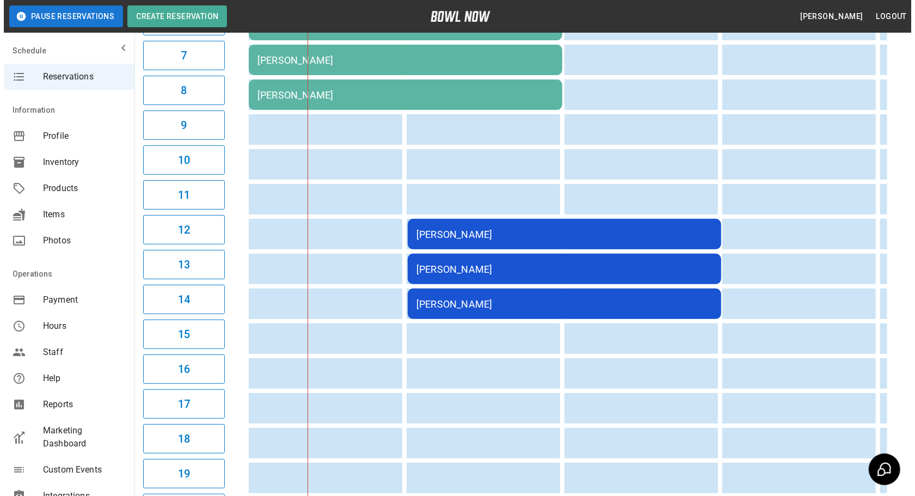
scroll to position [340, 0]
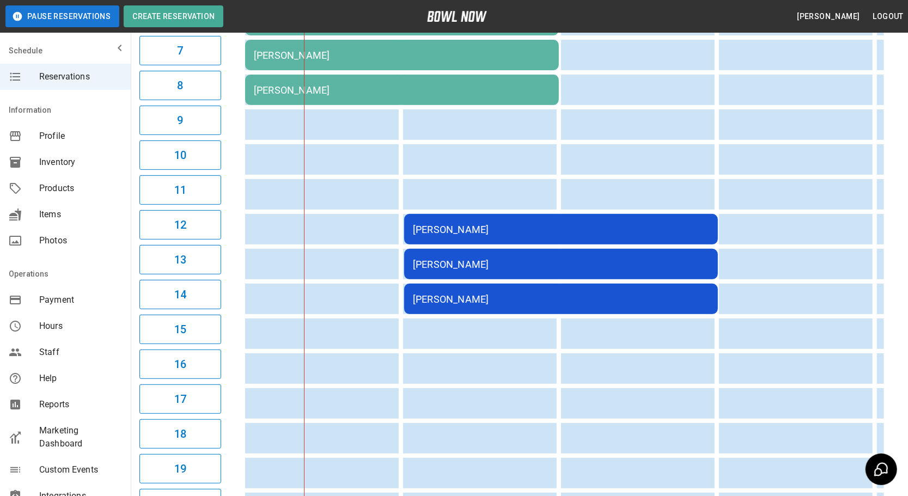
click at [563, 265] on td "[PERSON_NAME]" at bounding box center [561, 264] width 314 height 30
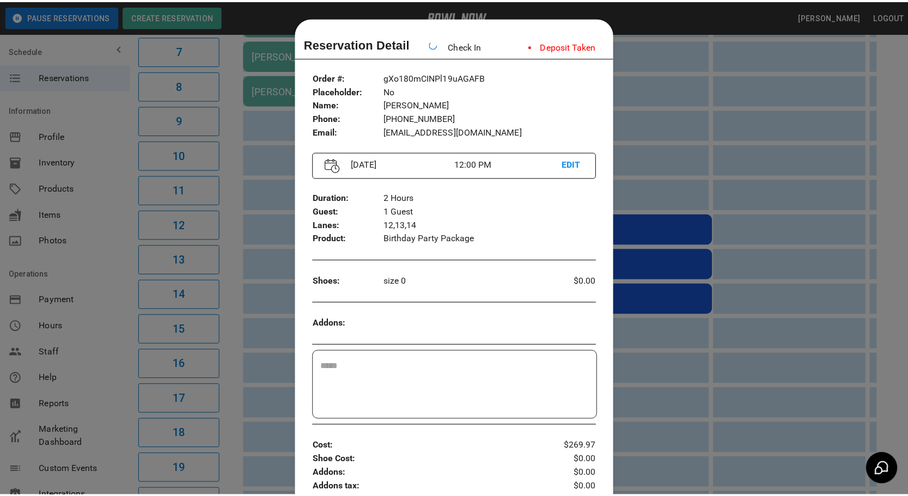
scroll to position [17, 0]
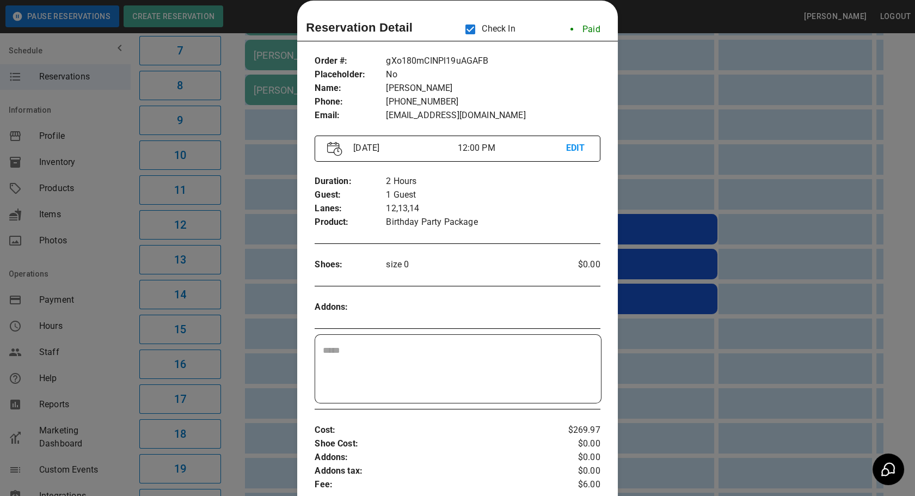
click at [752, 344] on div at bounding box center [457, 248] width 915 height 496
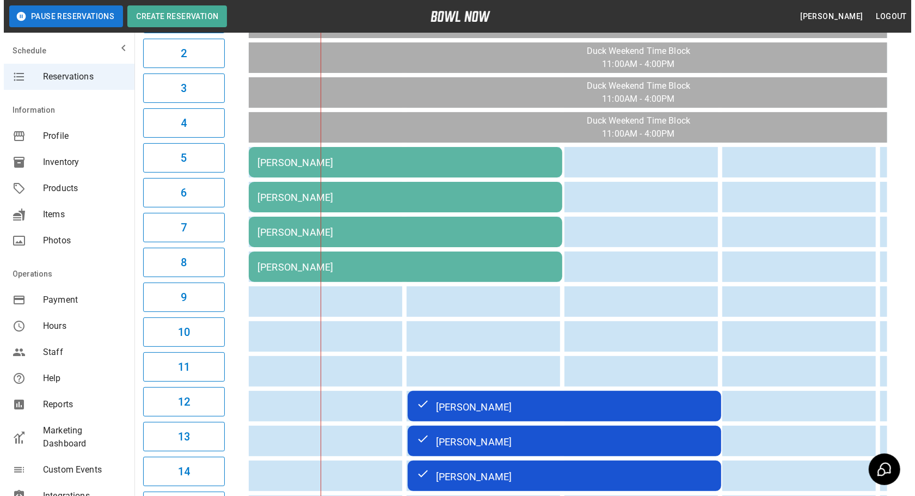
scroll to position [159, 0]
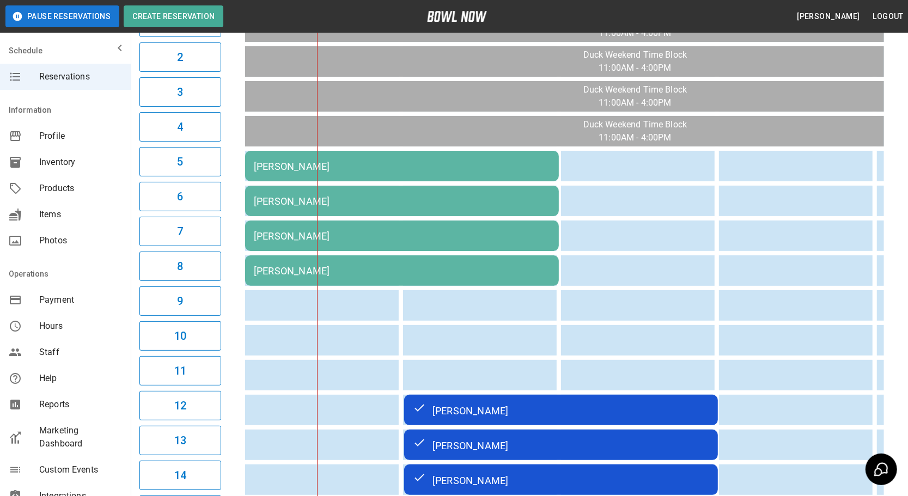
click at [358, 244] on td "[PERSON_NAME]" at bounding box center [402, 236] width 314 height 30
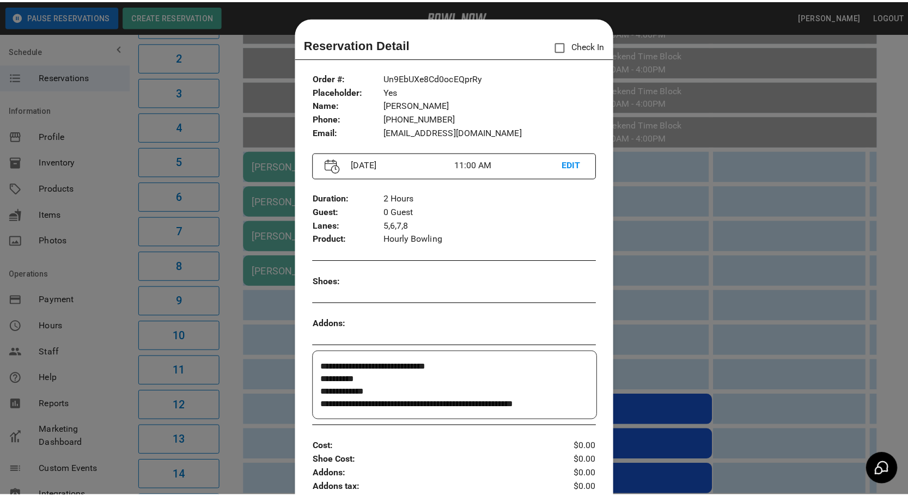
scroll to position [17, 0]
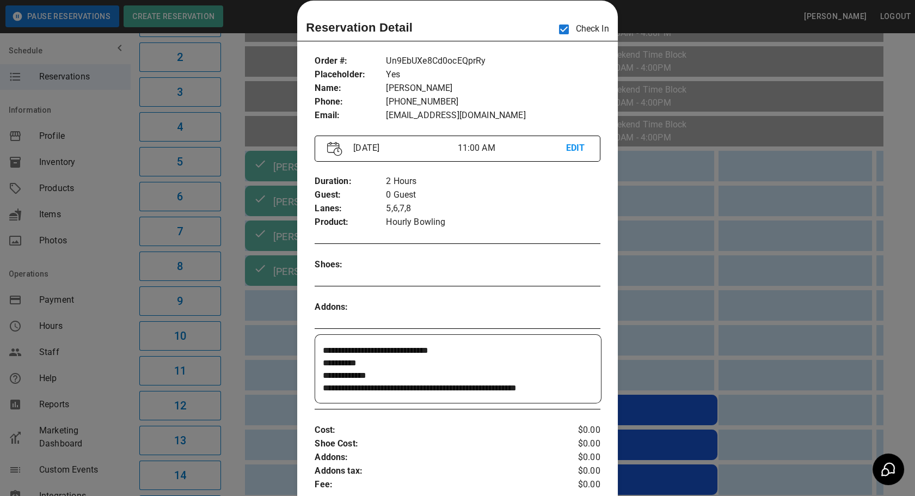
click at [722, 199] on div at bounding box center [457, 248] width 915 height 496
